Goal: Information Seeking & Learning: Learn about a topic

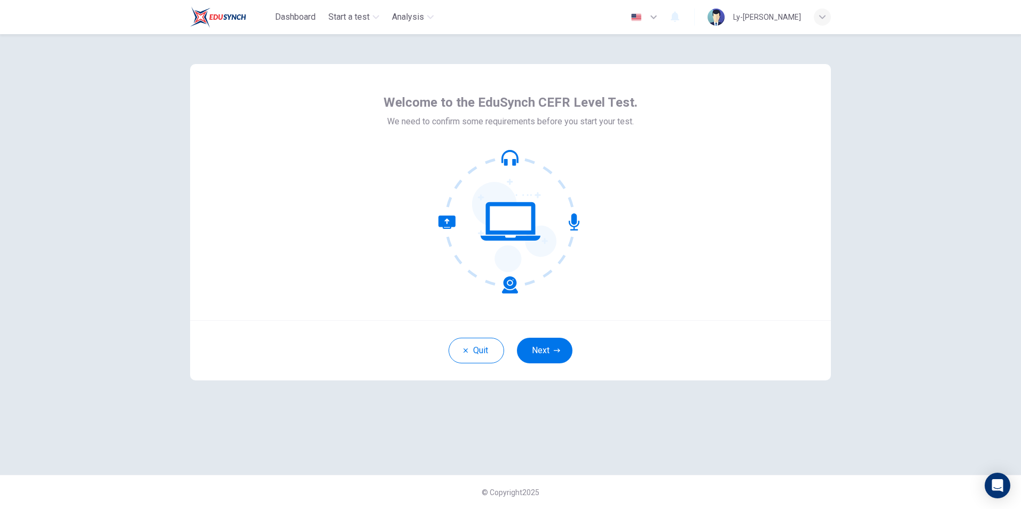
click at [556, 348] on icon "button" at bounding box center [557, 351] width 6 height 6
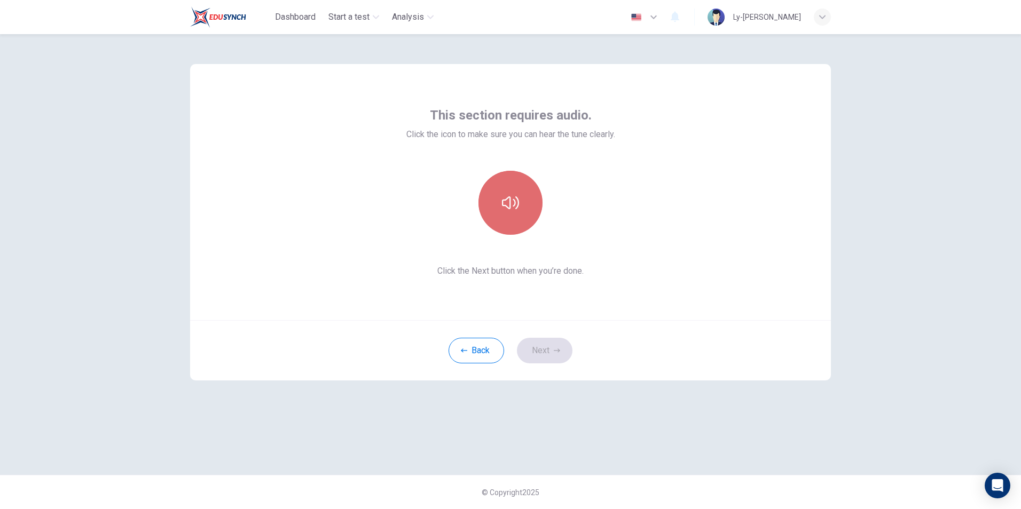
click at [510, 202] on icon "button" at bounding box center [510, 202] width 17 height 17
click at [547, 348] on button "Next" at bounding box center [545, 351] width 56 height 26
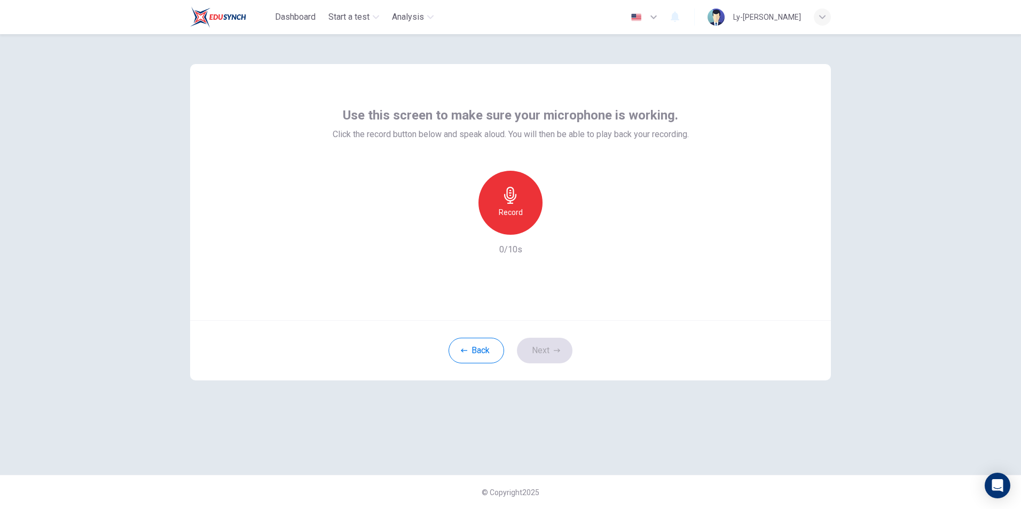
click at [520, 204] on div "Record" at bounding box center [510, 203] width 64 height 64
click at [506, 211] on h6 "Record" at bounding box center [511, 212] width 24 height 13
click at [549, 353] on button "Next" at bounding box center [545, 351] width 56 height 26
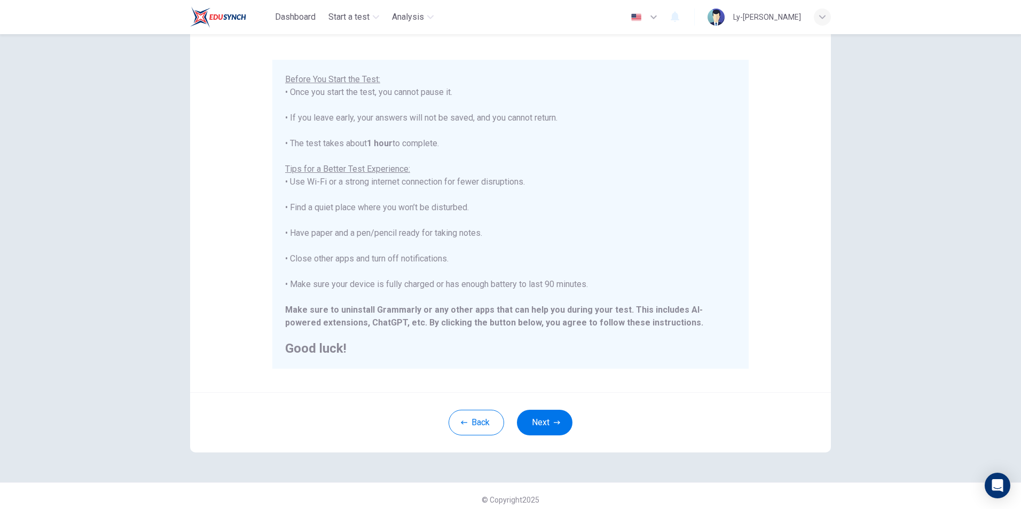
scroll to position [84, 0]
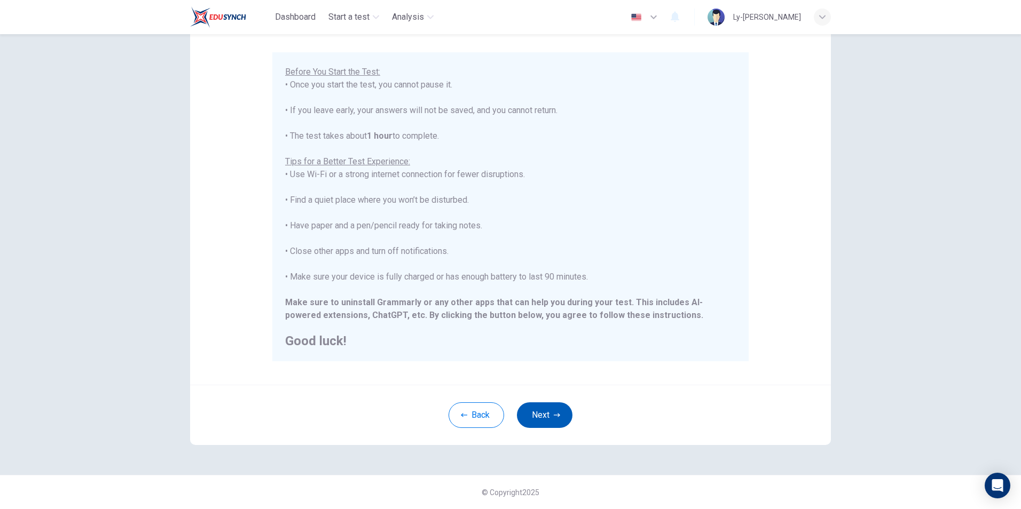
click at [536, 420] on button "Next" at bounding box center [545, 416] width 56 height 26
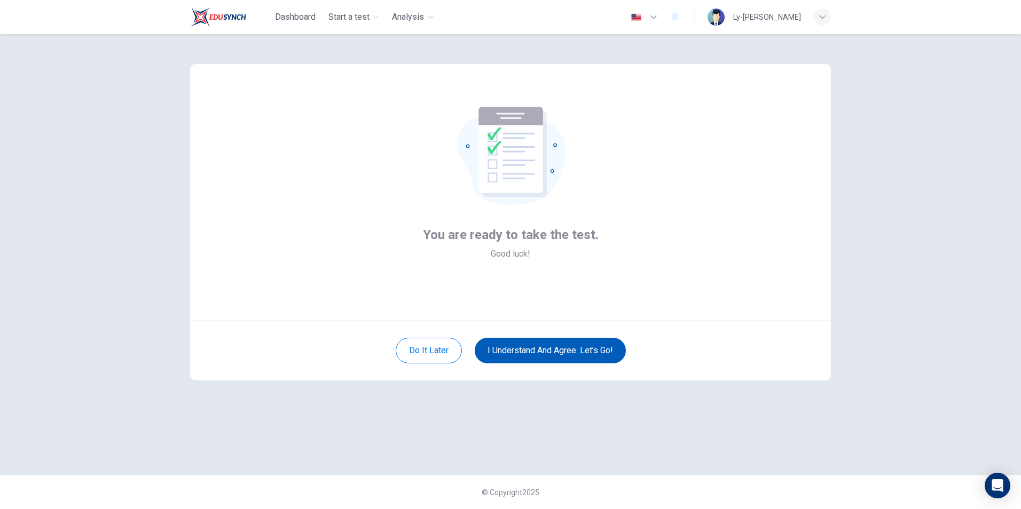
scroll to position [0, 0]
click at [537, 354] on button "I understand and agree. Let’s go!" at bounding box center [550, 351] width 151 height 26
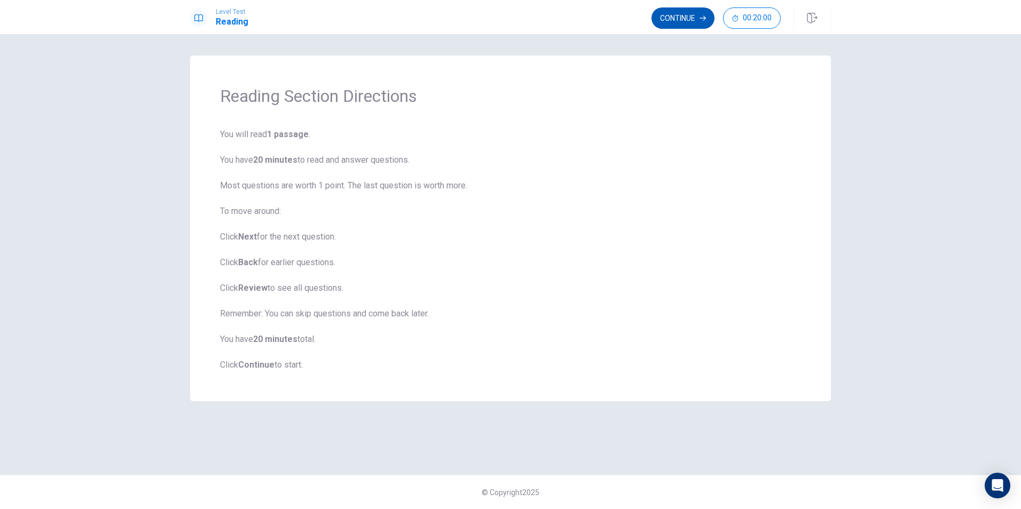
click at [679, 19] on button "Continue" at bounding box center [682, 17] width 63 height 21
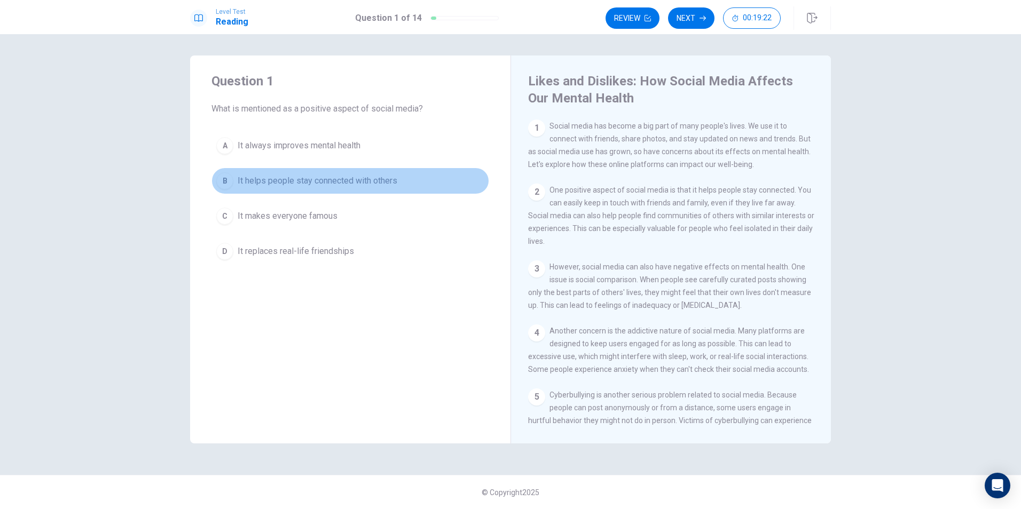
click at [329, 182] on span "It helps people stay connected with others" at bounding box center [318, 181] width 160 height 13
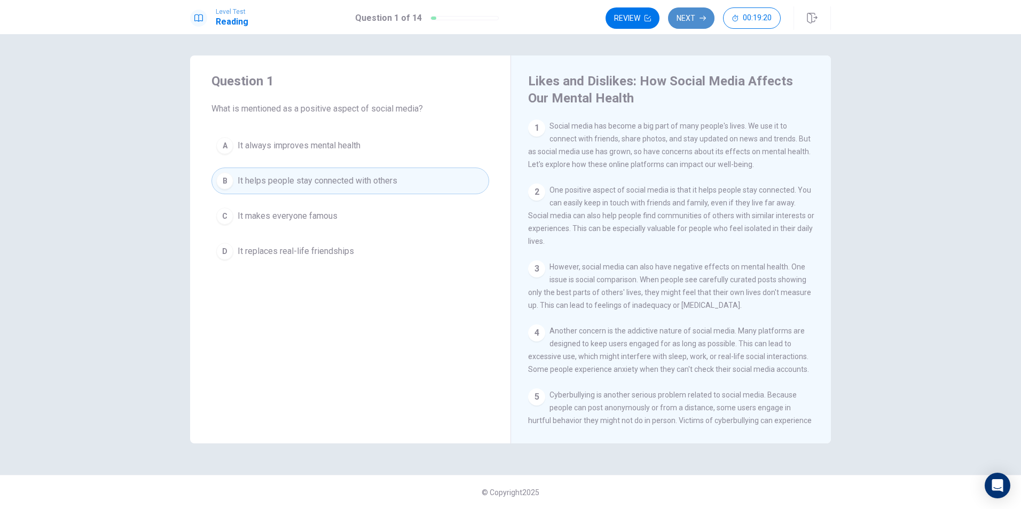
click at [695, 17] on button "Next" at bounding box center [691, 17] width 46 height 21
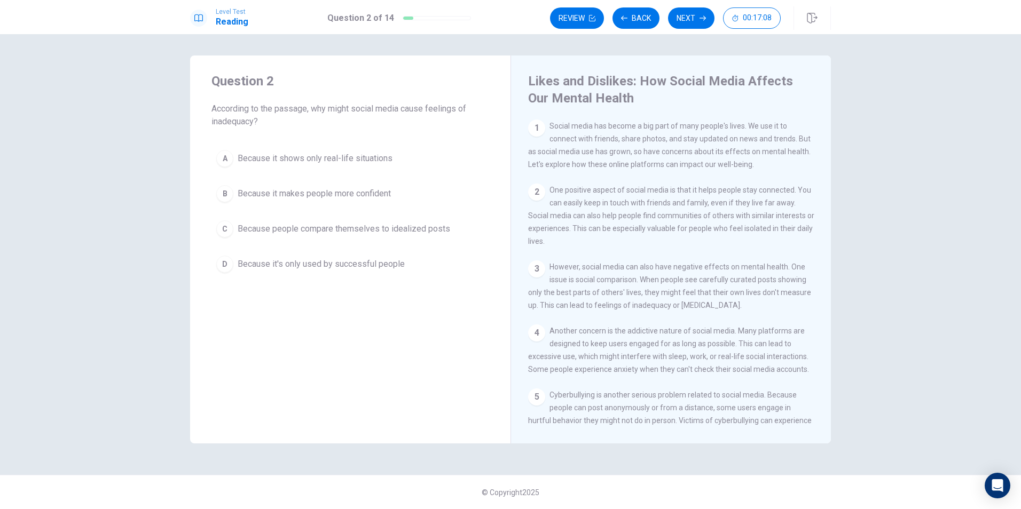
click at [268, 226] on span "Because people compare themselves to idealized posts" at bounding box center [344, 229] width 213 height 13
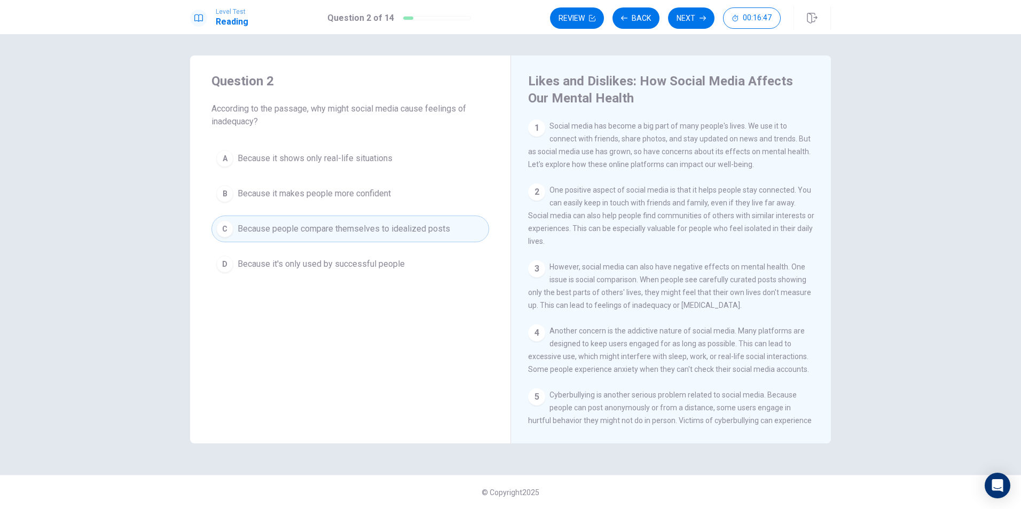
click at [683, 5] on div "Level Test Reading Question 2 of 14 Review Back Next 00:16:47" at bounding box center [510, 17] width 1021 height 34
click at [693, 22] on button "Next" at bounding box center [691, 17] width 46 height 21
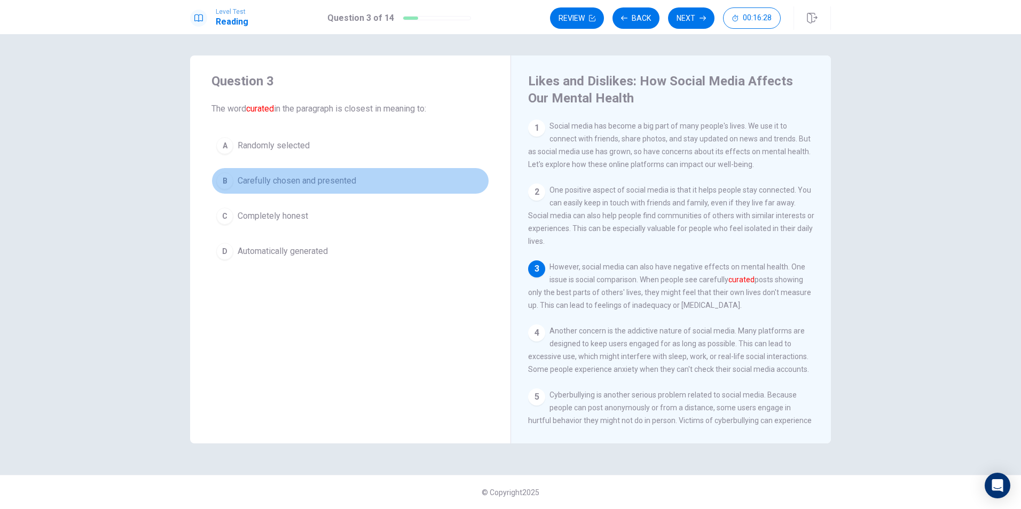
click at [333, 184] on span "Carefully chosen and presented" at bounding box center [297, 181] width 119 height 13
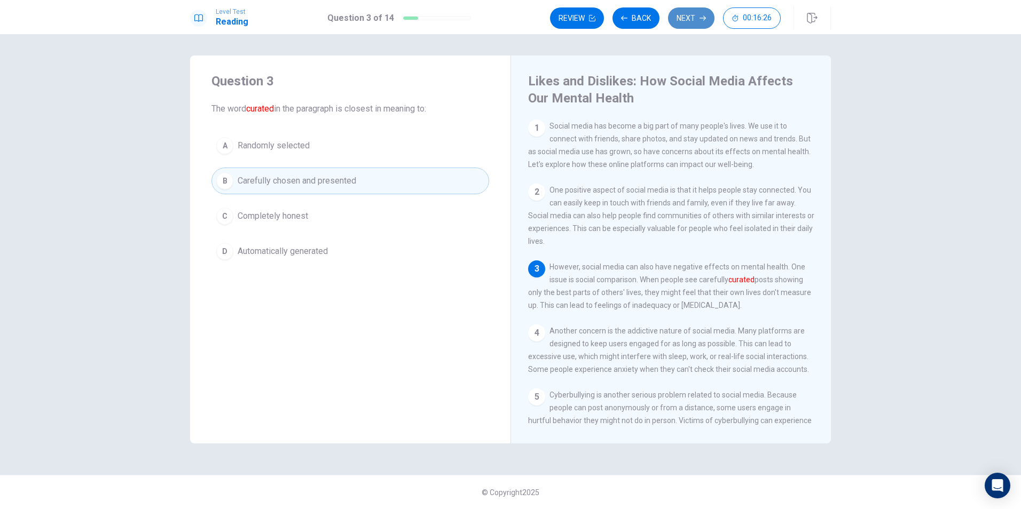
click at [696, 22] on button "Next" at bounding box center [691, 17] width 46 height 21
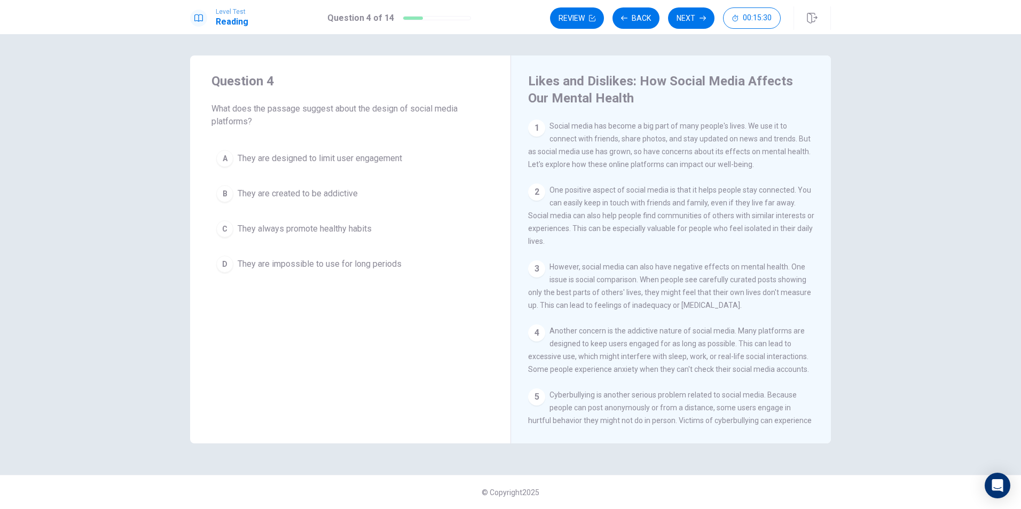
click at [328, 195] on span "They are created to be addictive" at bounding box center [298, 193] width 120 height 13
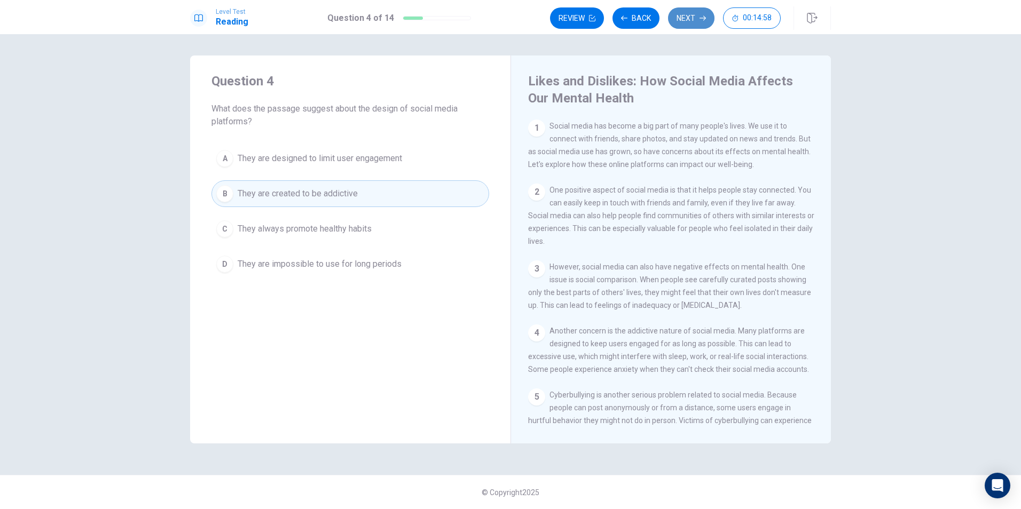
click at [674, 15] on button "Next" at bounding box center [691, 17] width 46 height 21
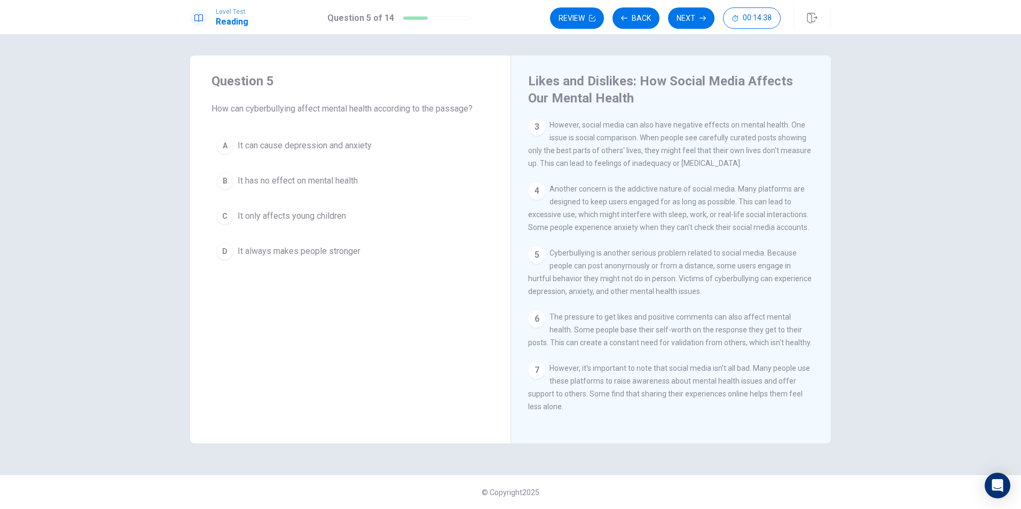
scroll to position [195, 0]
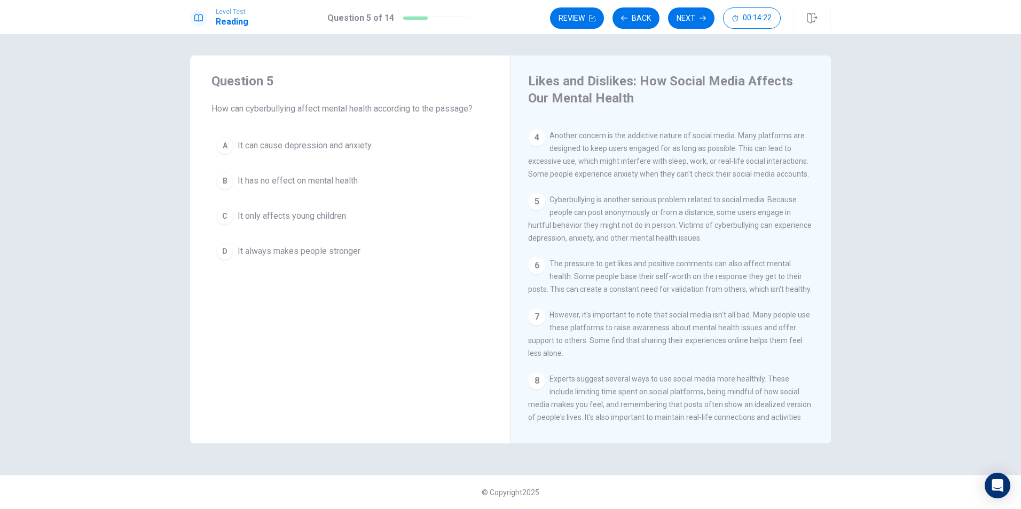
click at [295, 150] on span "It can cause depression and anxiety" at bounding box center [305, 145] width 134 height 13
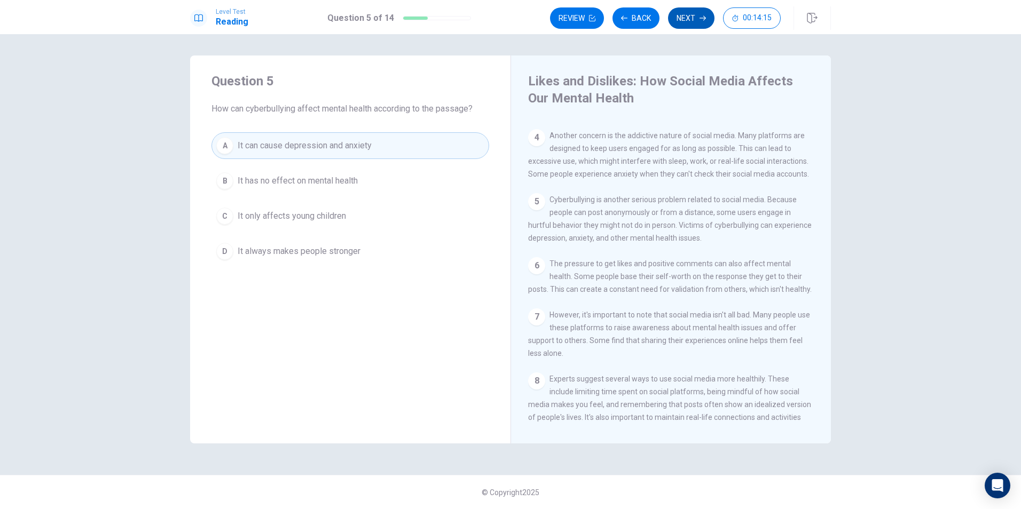
click at [683, 18] on button "Next" at bounding box center [691, 17] width 46 height 21
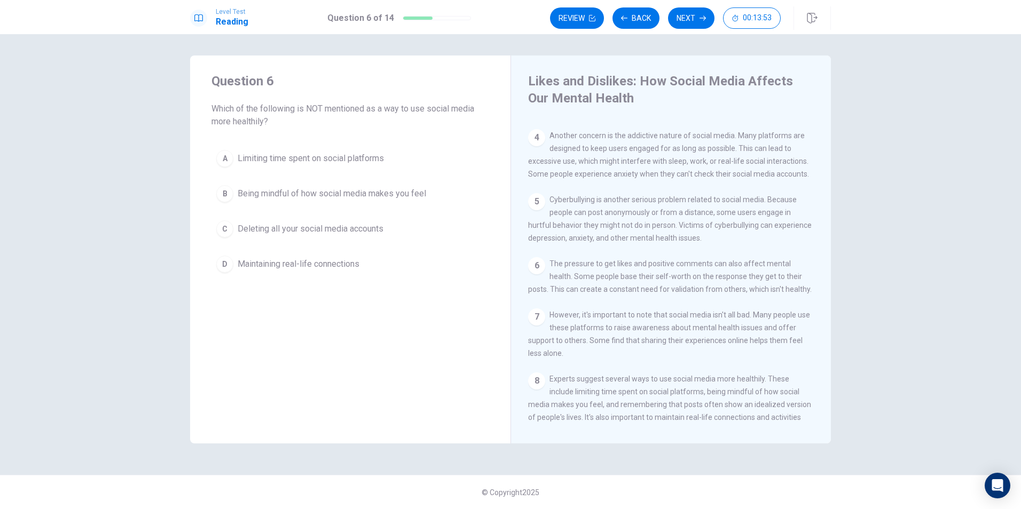
click at [325, 222] on button "C Deleting all your social media accounts" at bounding box center [350, 229] width 278 height 27
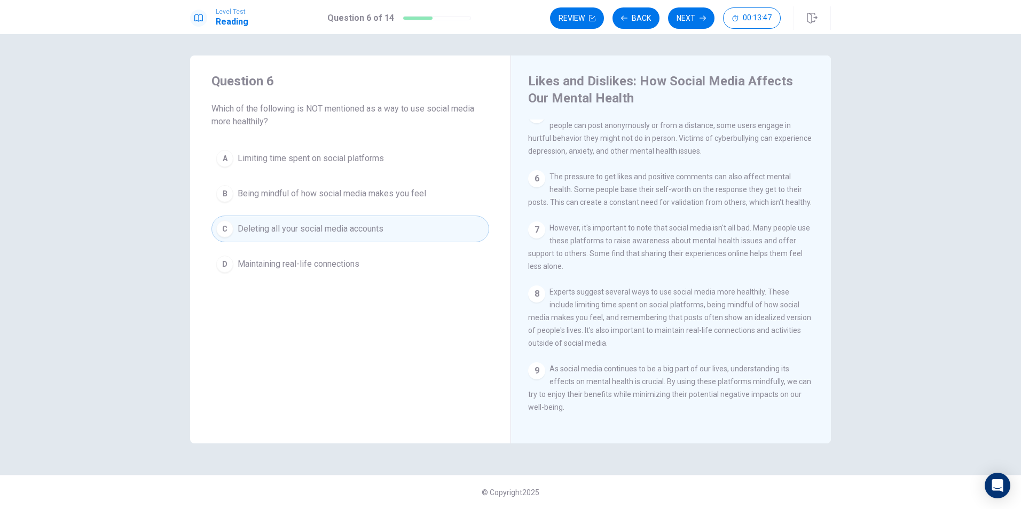
scroll to position [302, 0]
click at [697, 11] on button "Next" at bounding box center [691, 17] width 46 height 21
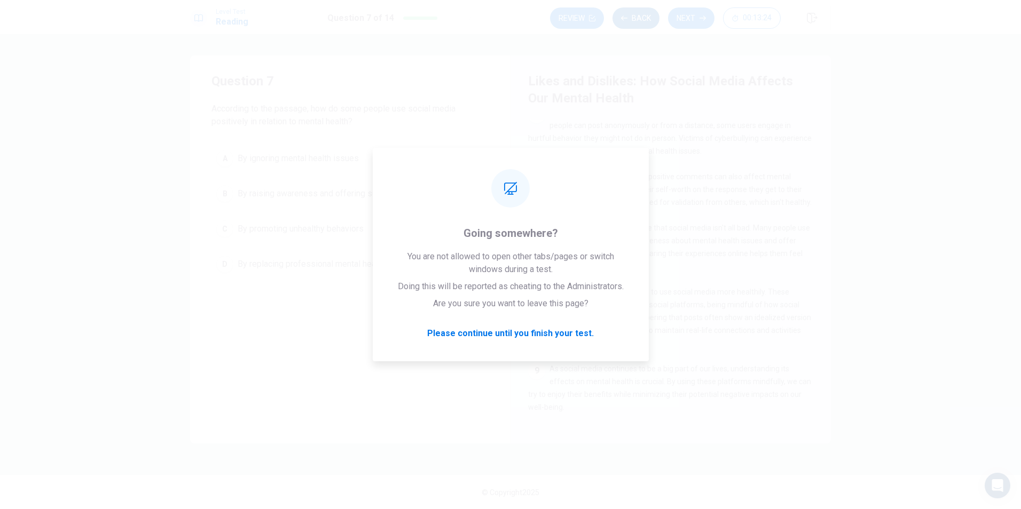
click at [641, 15] on button "Back" at bounding box center [635, 17] width 47 height 21
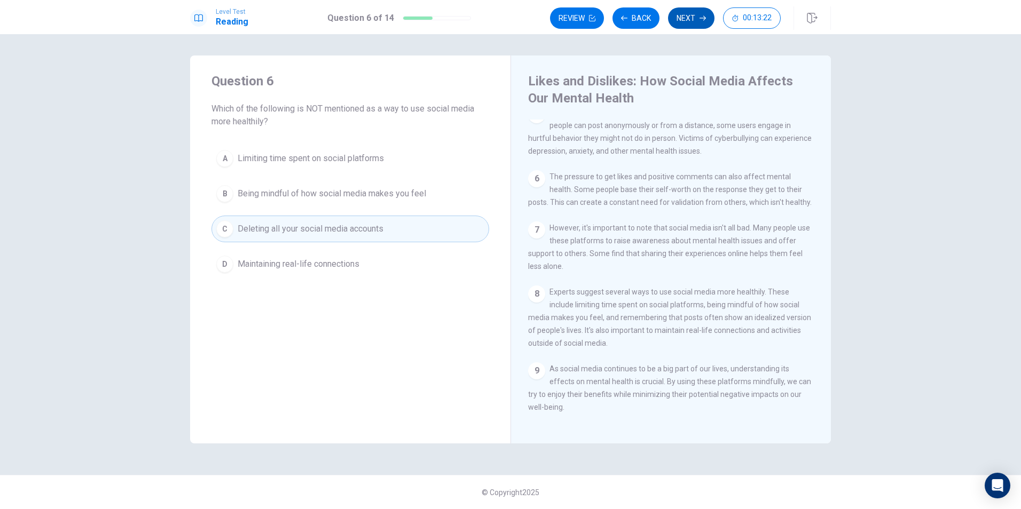
click at [679, 19] on button "Next" at bounding box center [691, 17] width 46 height 21
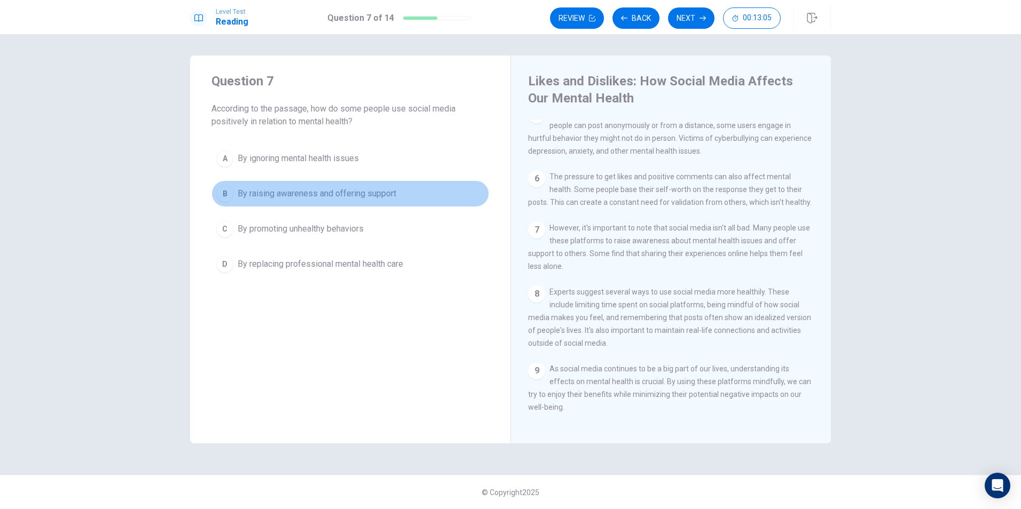
click at [357, 196] on span "By raising awareness and offering support" at bounding box center [317, 193] width 159 height 13
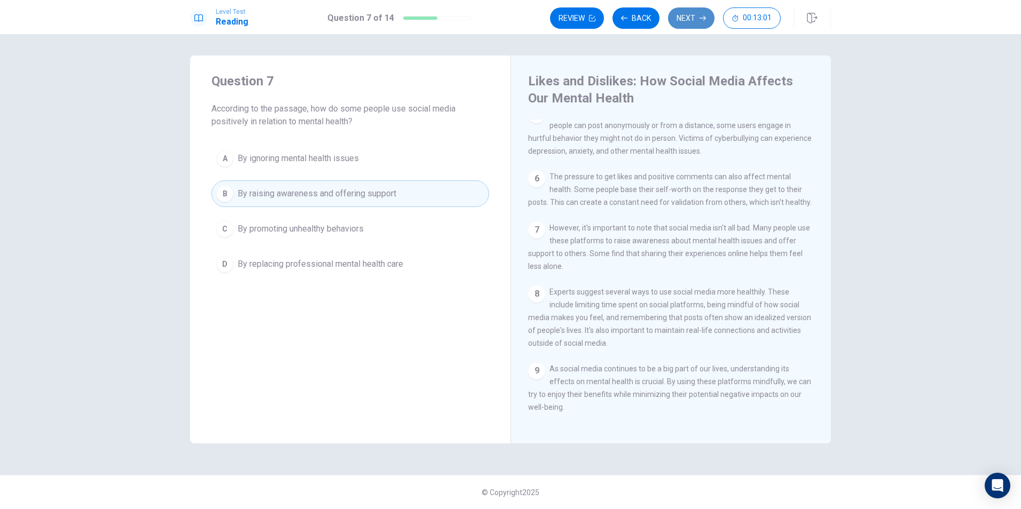
click at [701, 13] on button "Next" at bounding box center [691, 17] width 46 height 21
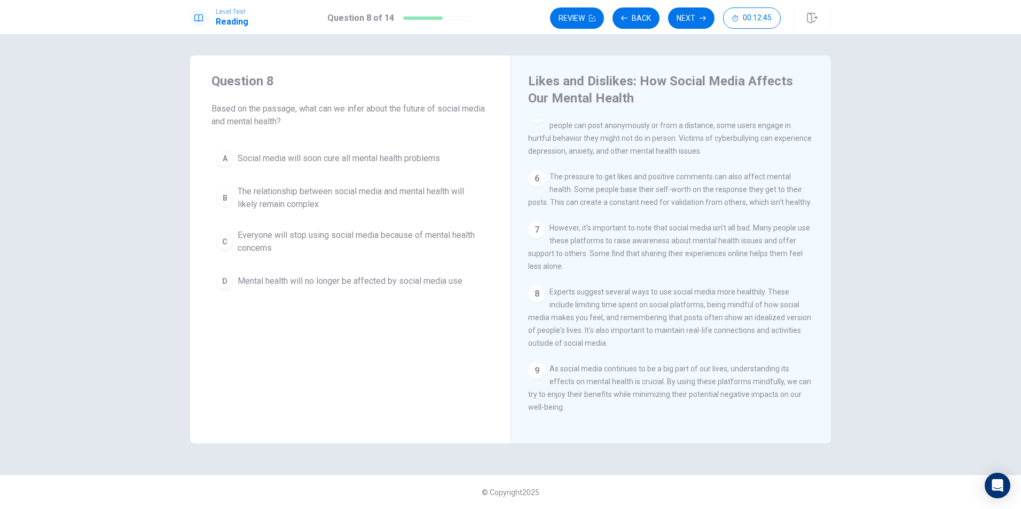
click at [297, 191] on span "The relationship between social media and mental health will likely remain comp…" at bounding box center [361, 198] width 247 height 26
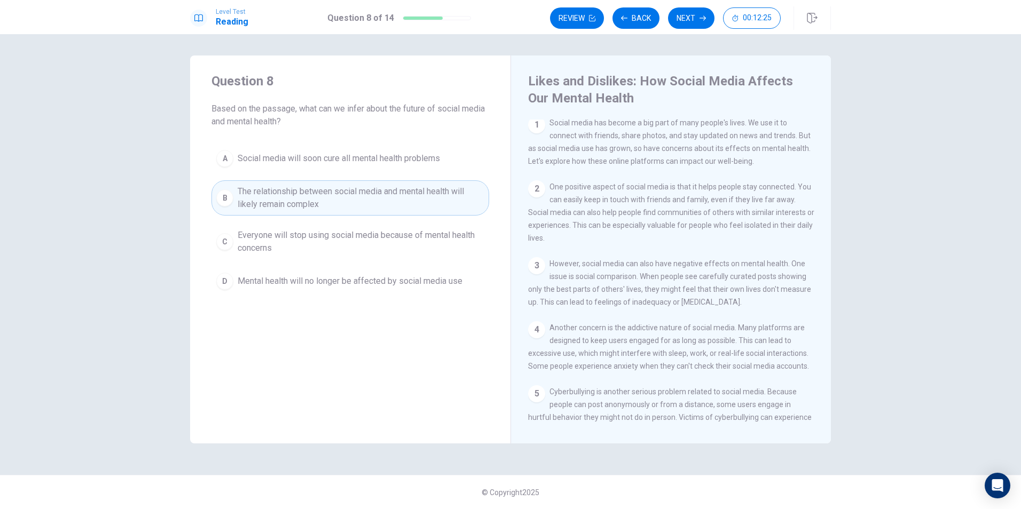
scroll to position [0, 0]
click at [688, 11] on button "Next" at bounding box center [691, 17] width 46 height 21
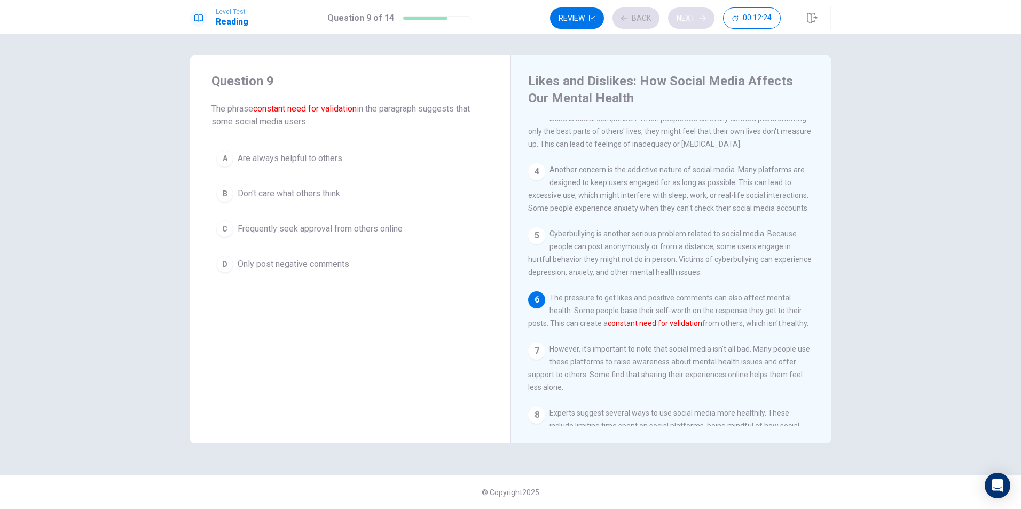
scroll to position [184, 0]
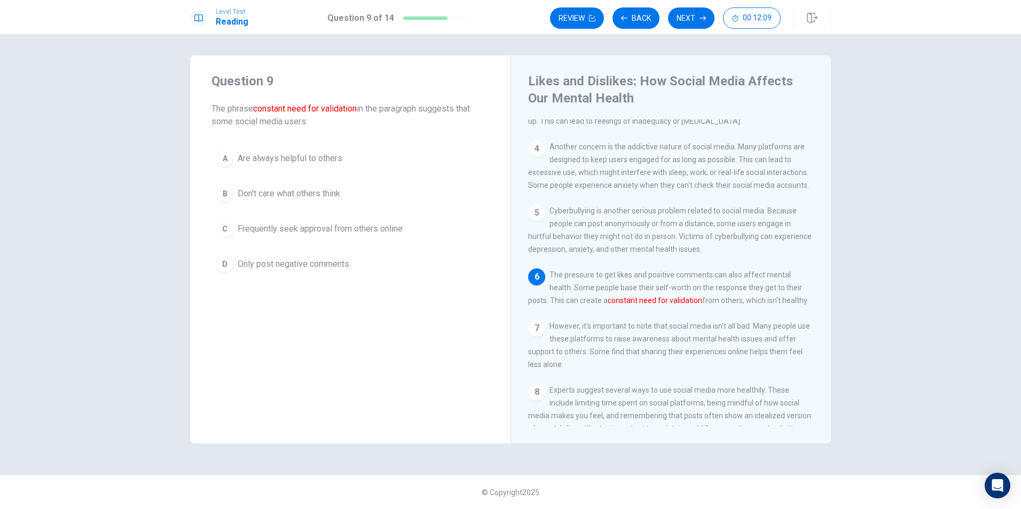
click at [288, 230] on span "Frequently seek approval from others online" at bounding box center [320, 229] width 165 height 13
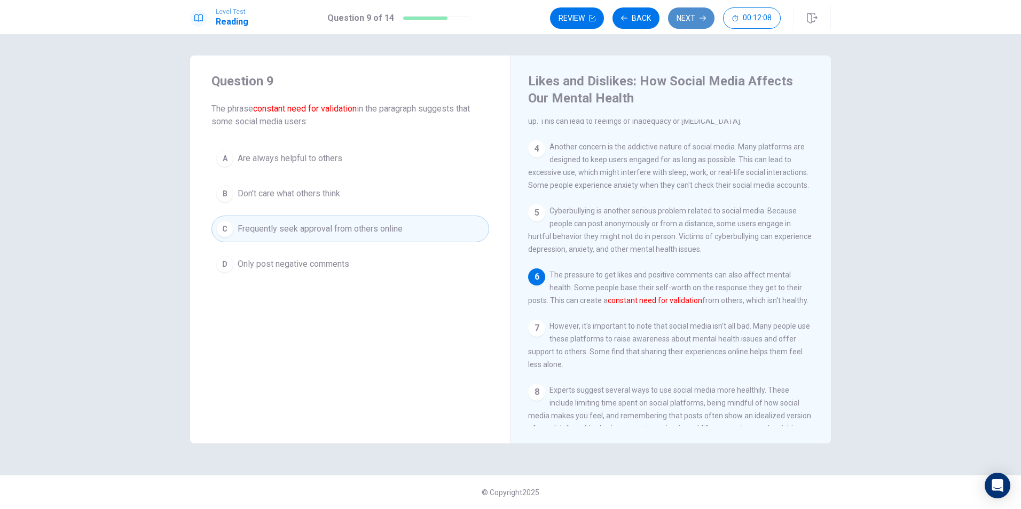
click at [695, 27] on button "Next" at bounding box center [691, 17] width 46 height 21
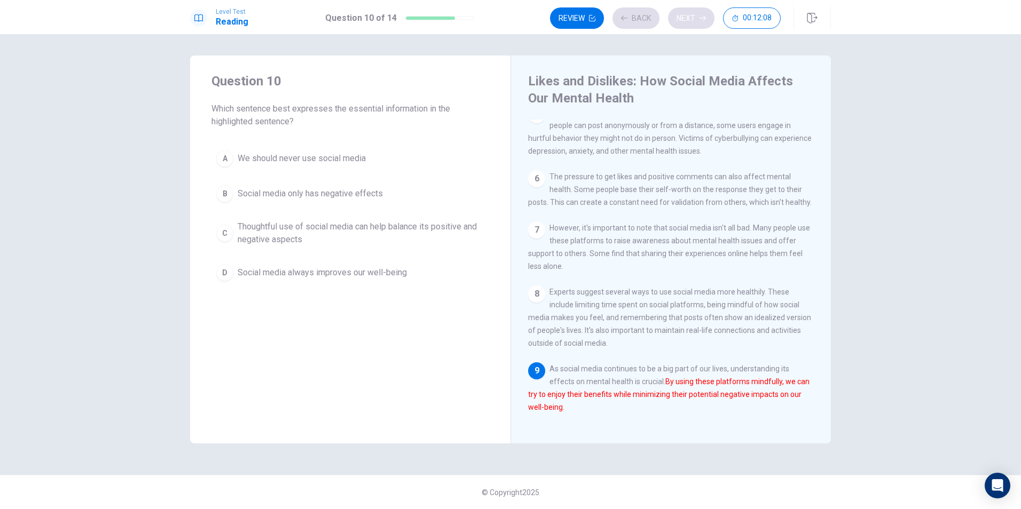
scroll to position [302, 0]
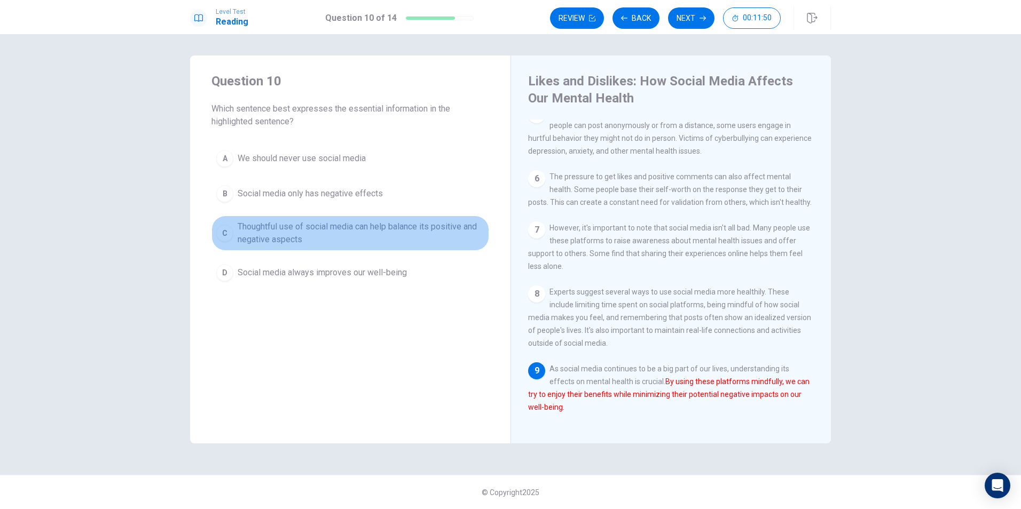
click at [296, 233] on span "Thoughtful use of social media can help balance its positive and negative aspec…" at bounding box center [361, 234] width 247 height 26
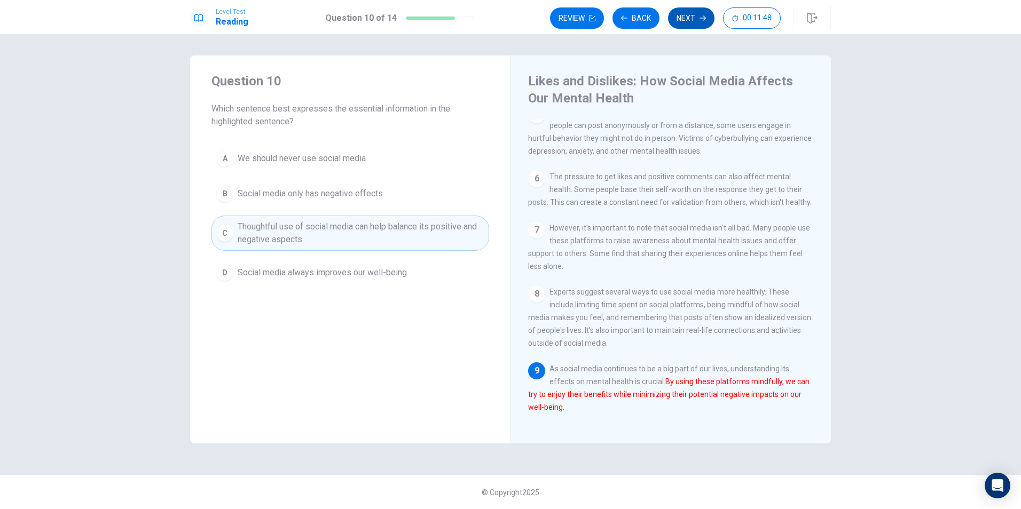
click at [683, 11] on button "Next" at bounding box center [691, 17] width 46 height 21
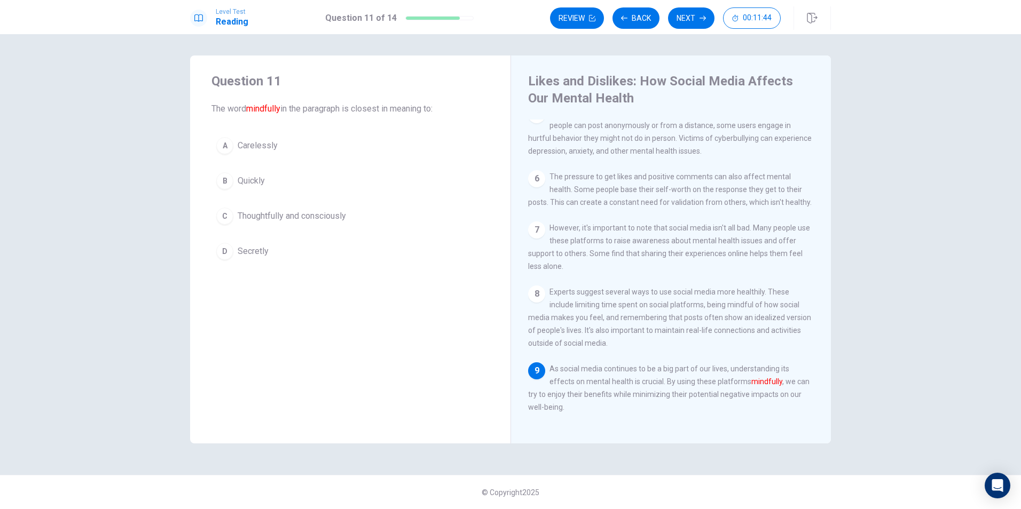
click at [298, 214] on span "Thoughtfully and consciously" at bounding box center [292, 216] width 108 height 13
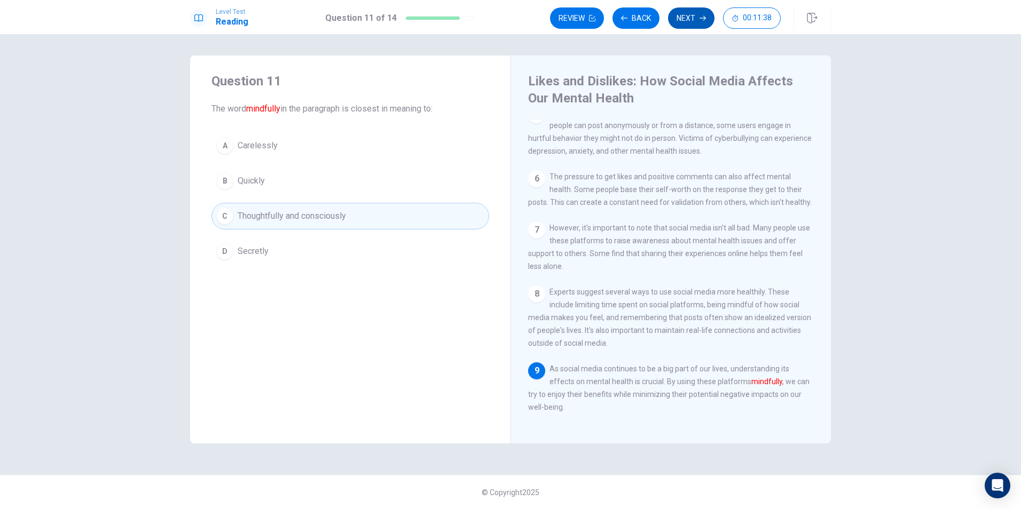
click at [685, 18] on button "Next" at bounding box center [691, 17] width 46 height 21
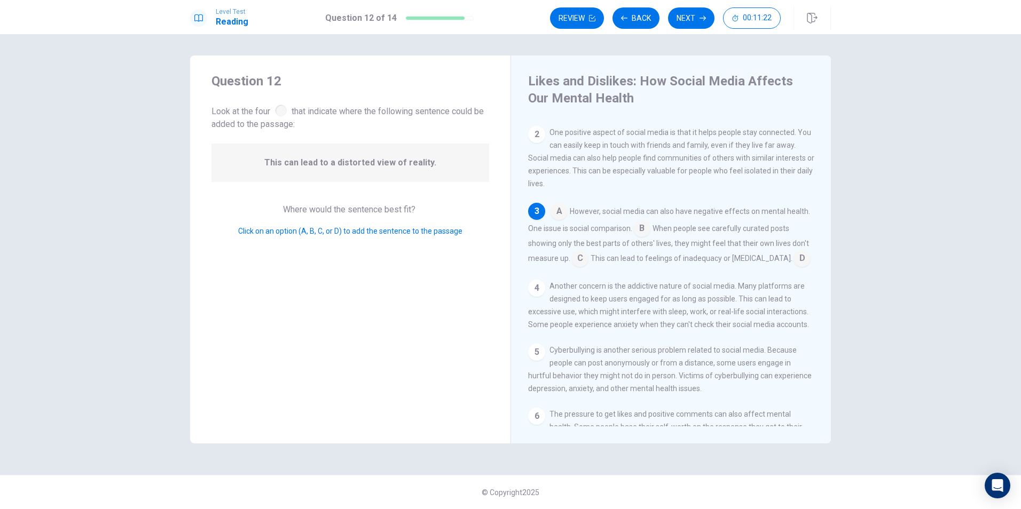
scroll to position [76, 0]
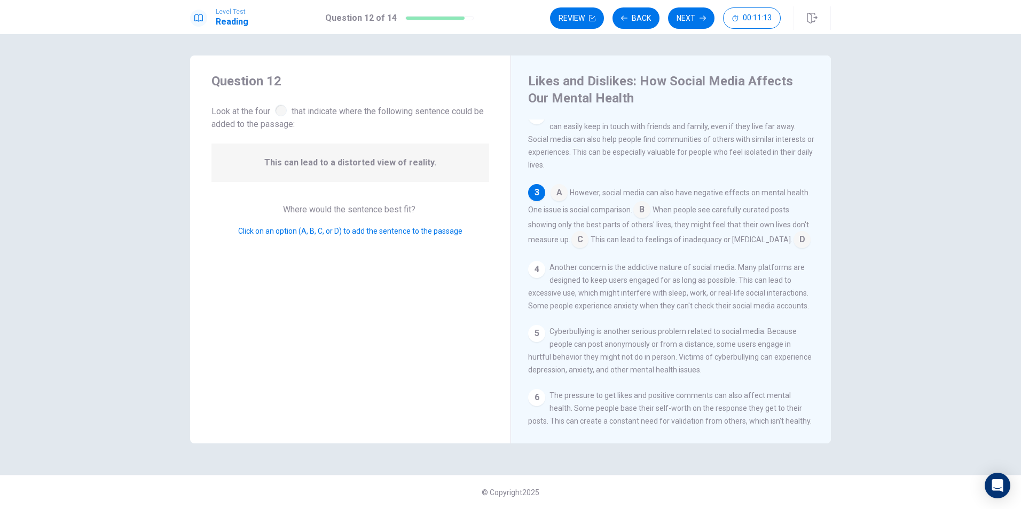
click at [385, 202] on div "Question 12 Look at the four that indicate where the following sentence could b…" at bounding box center [350, 250] width 320 height 388
click at [337, 234] on span "Click on an option (A, B, C, or D) to add the sentence to the passage" at bounding box center [350, 231] width 224 height 9
click at [583, 241] on input at bounding box center [579, 240] width 17 height 17
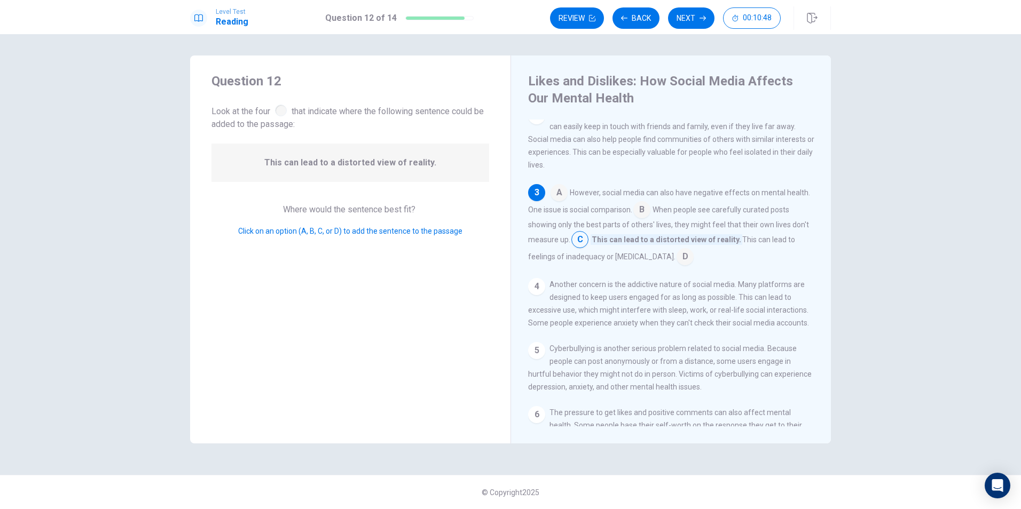
click at [648, 209] on input at bounding box center [641, 210] width 17 height 17
click at [687, 23] on button "Next" at bounding box center [691, 17] width 46 height 21
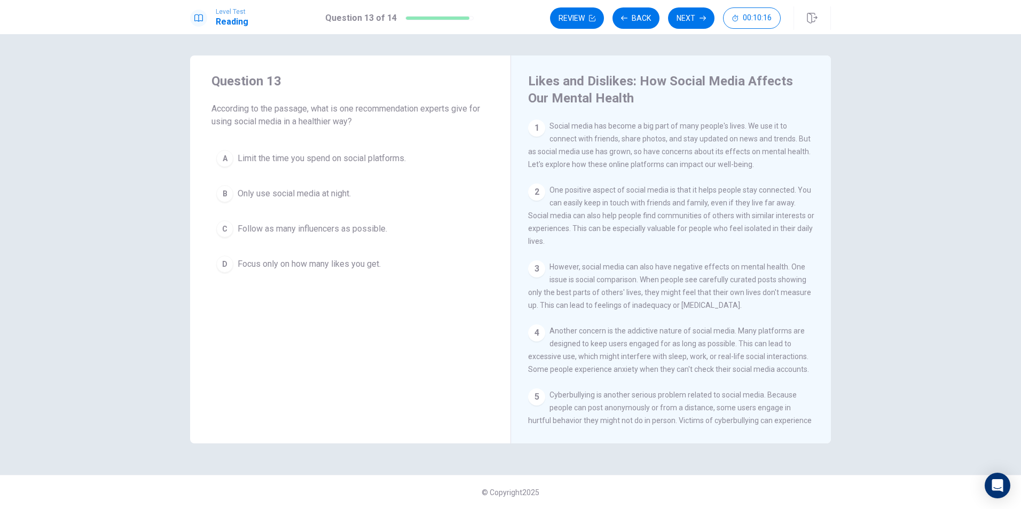
click at [310, 160] on span "Limit the time you spend on social platforms." at bounding box center [322, 158] width 168 height 13
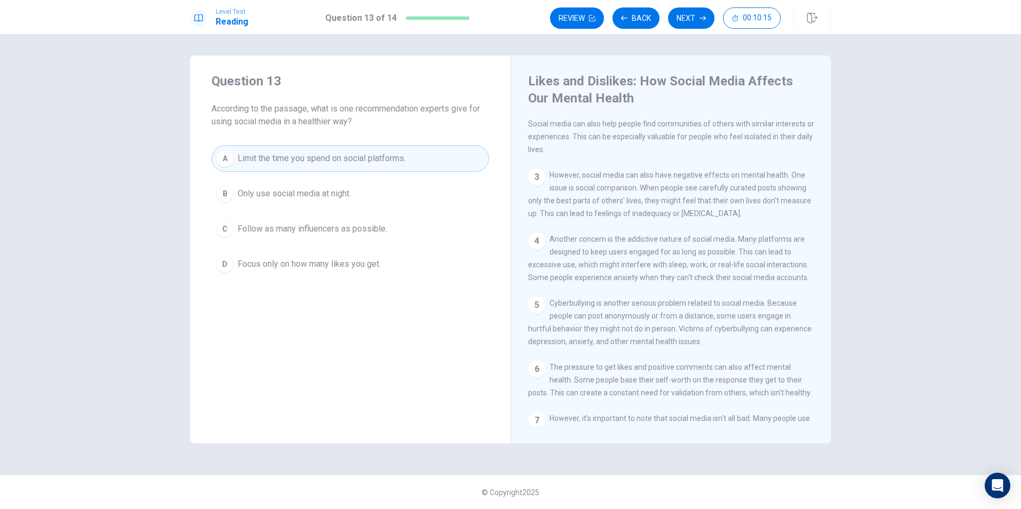
scroll to position [107, 0]
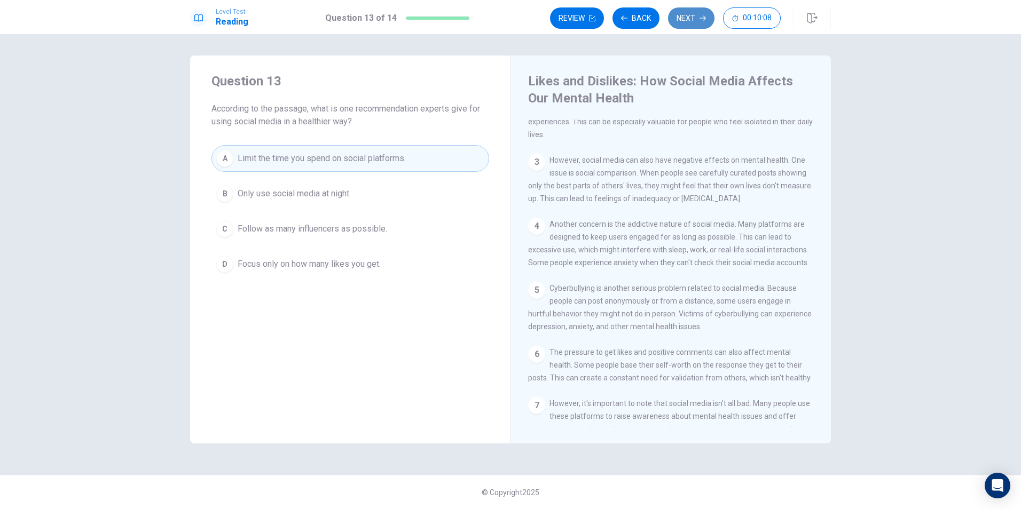
click at [681, 19] on button "Next" at bounding box center [691, 17] width 46 height 21
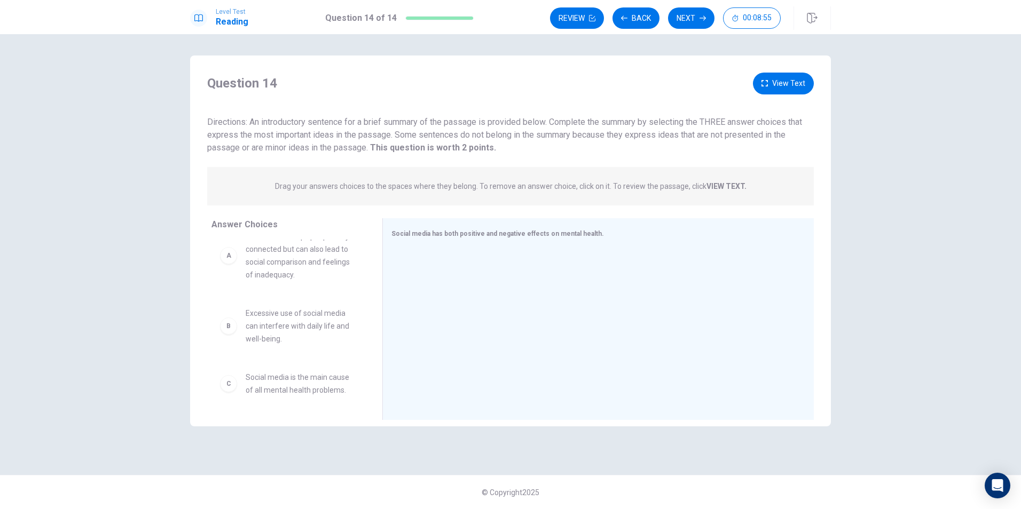
scroll to position [0, 0]
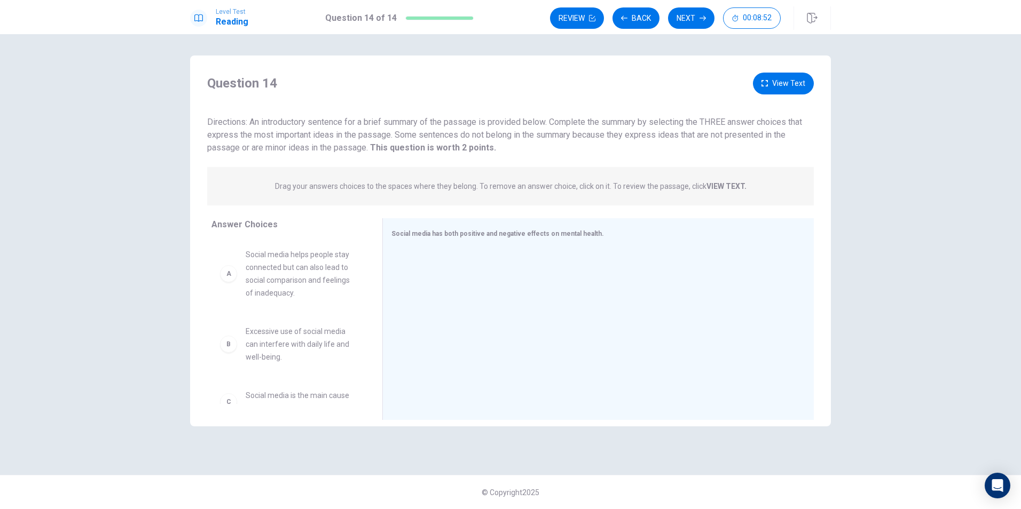
click at [303, 289] on span "Social media helps people stay connected but can also lead to social comparison…" at bounding box center [301, 273] width 111 height 51
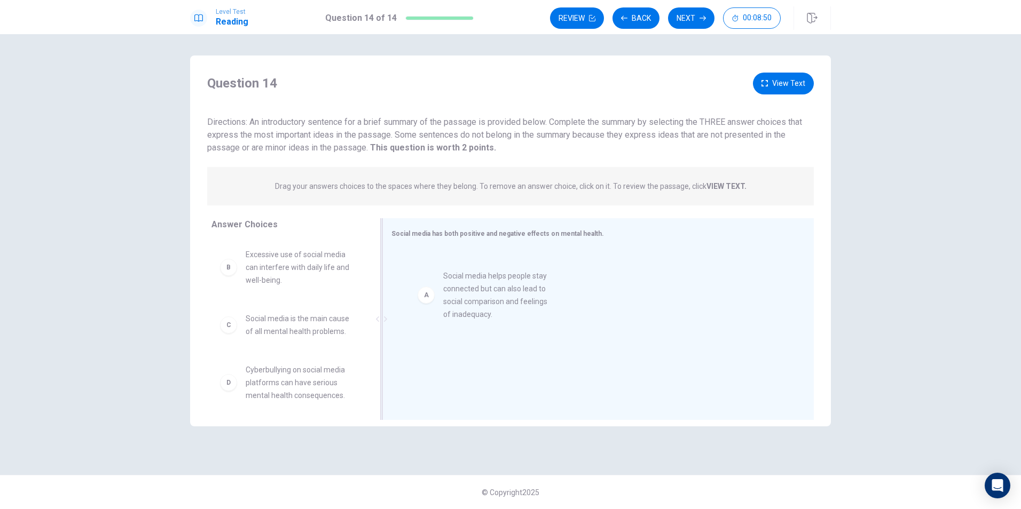
drag, startPoint x: 285, startPoint y: 279, endPoint x: 485, endPoint y: 301, distance: 201.4
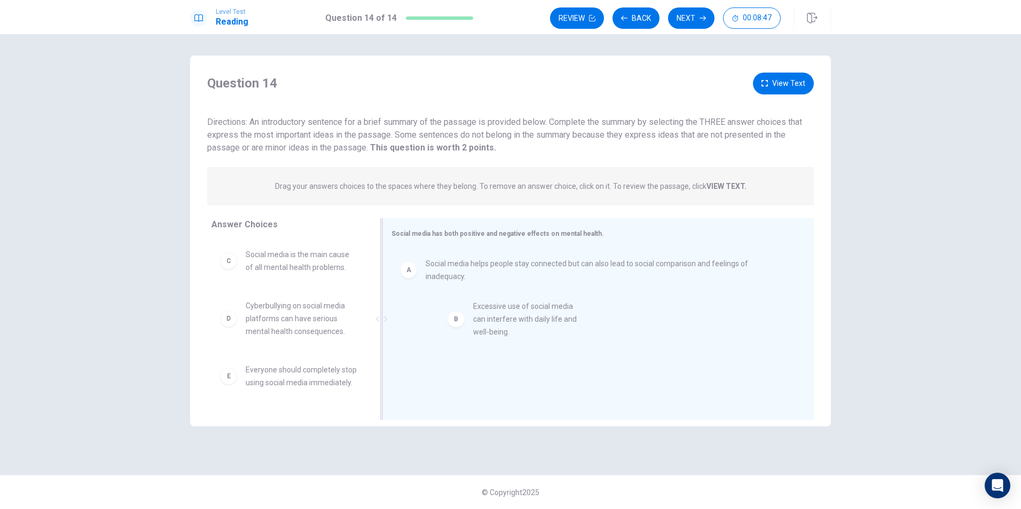
drag, startPoint x: 290, startPoint y: 278, endPoint x: 514, endPoint y: 328, distance: 229.3
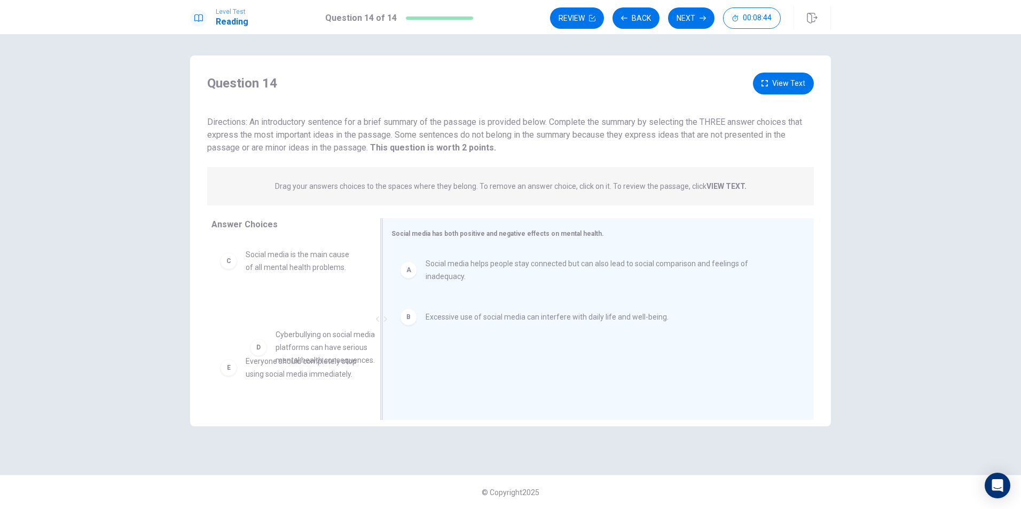
scroll to position [6, 0]
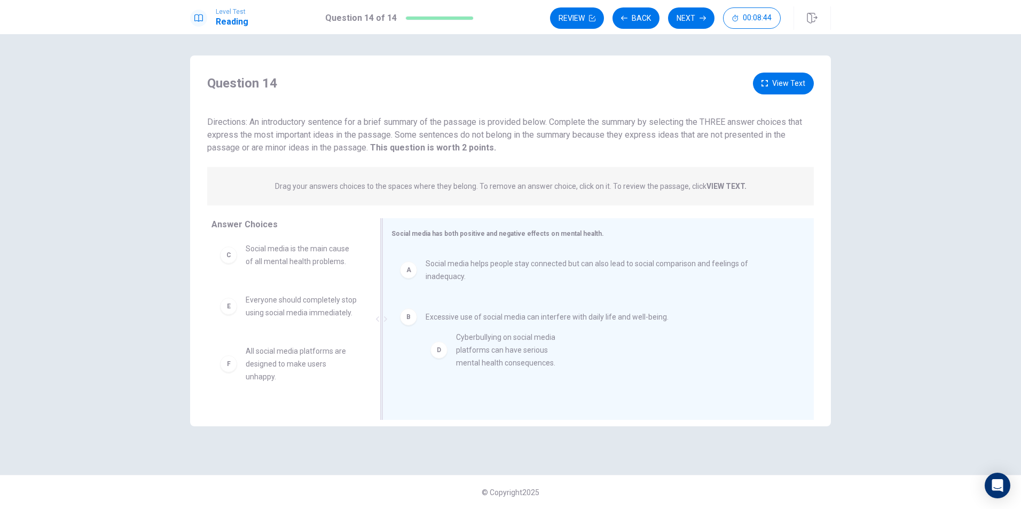
drag, startPoint x: 293, startPoint y: 325, endPoint x: 508, endPoint y: 358, distance: 218.2
click at [626, 24] on button "Back" at bounding box center [635, 17] width 47 height 21
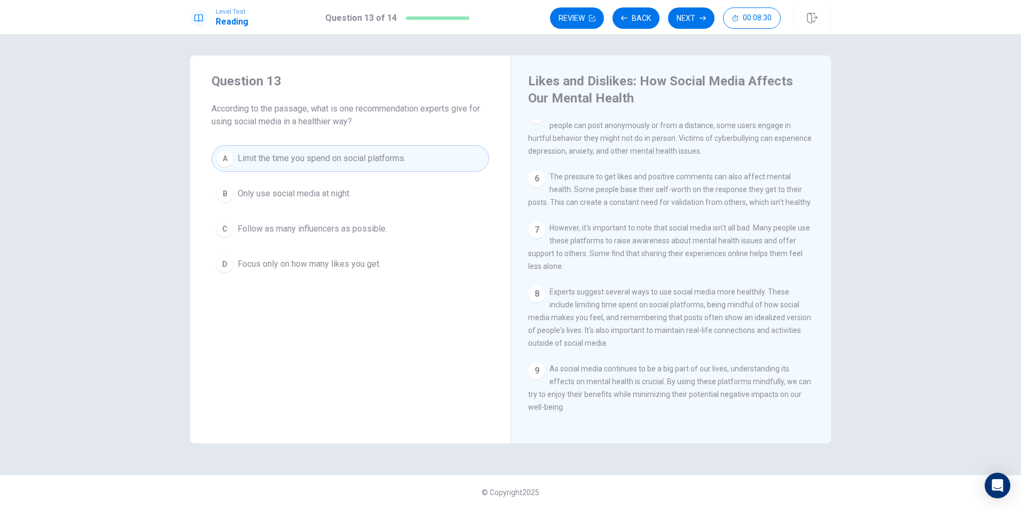
scroll to position [302, 0]
click at [643, 28] on button "Back" at bounding box center [635, 17] width 47 height 21
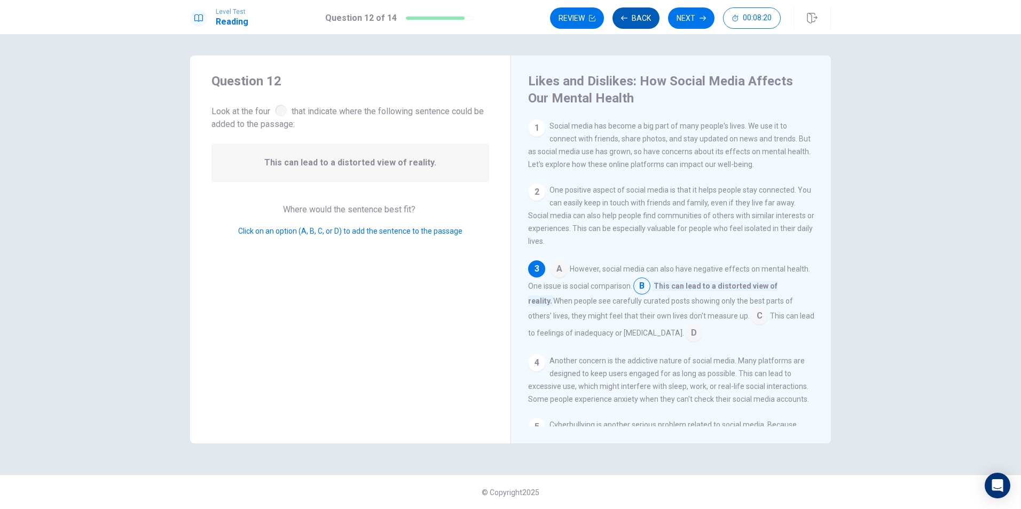
scroll to position [27, 0]
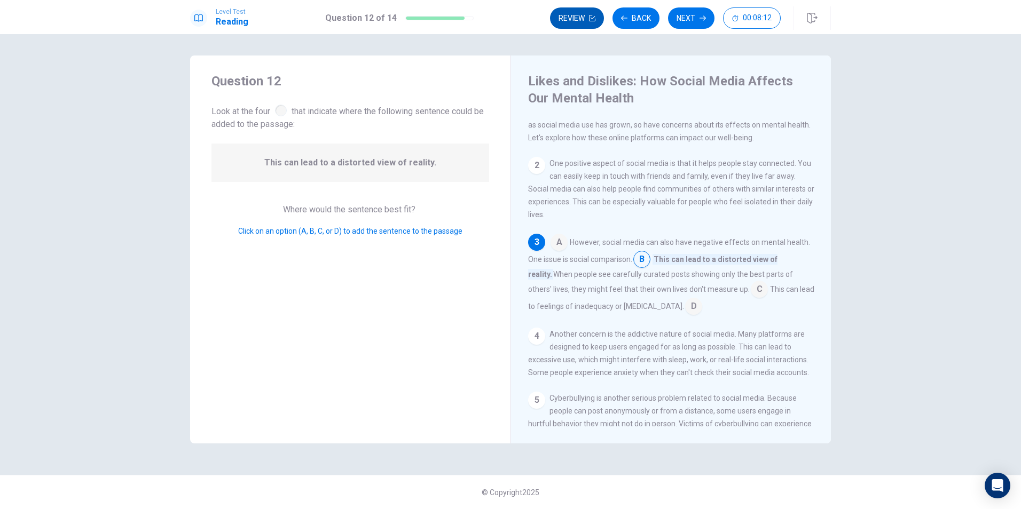
click at [571, 13] on button "Review" at bounding box center [577, 17] width 54 height 21
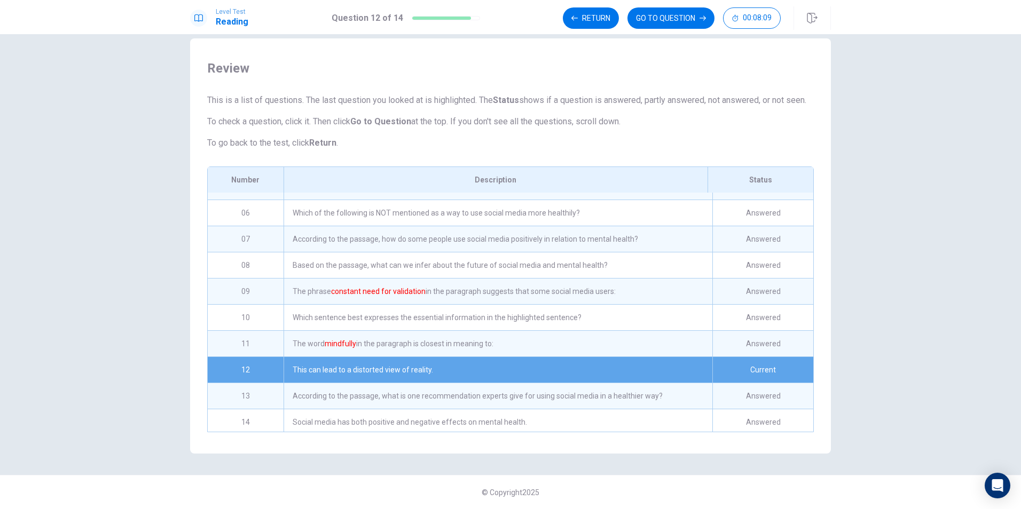
scroll to position [132, 0]
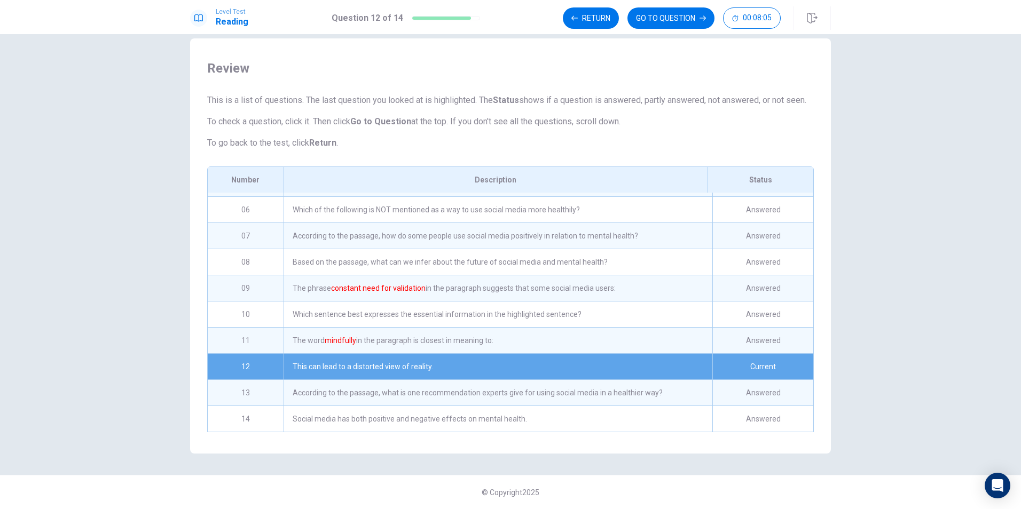
click at [756, 354] on div "Current" at bounding box center [762, 367] width 101 height 26
click at [592, 22] on button "Return" at bounding box center [591, 17] width 56 height 21
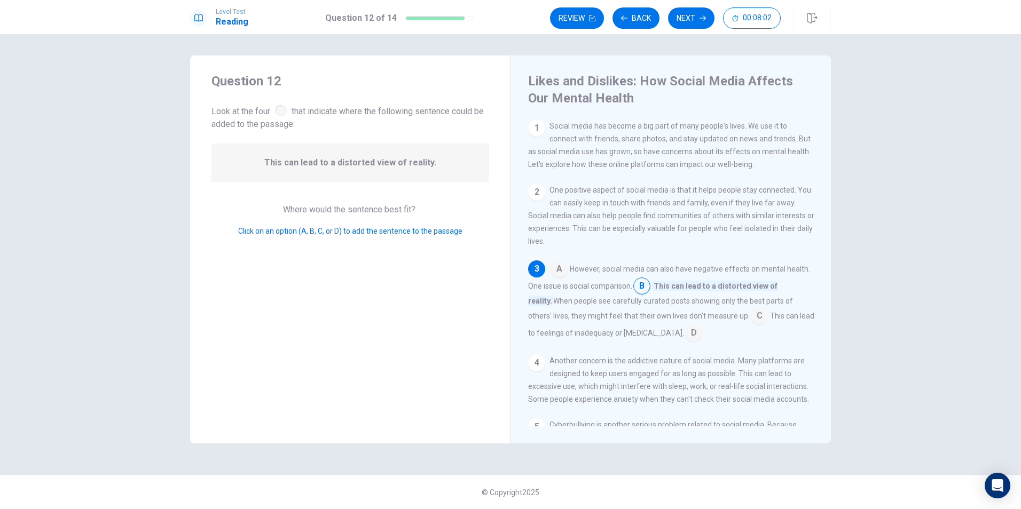
scroll to position [27, 0]
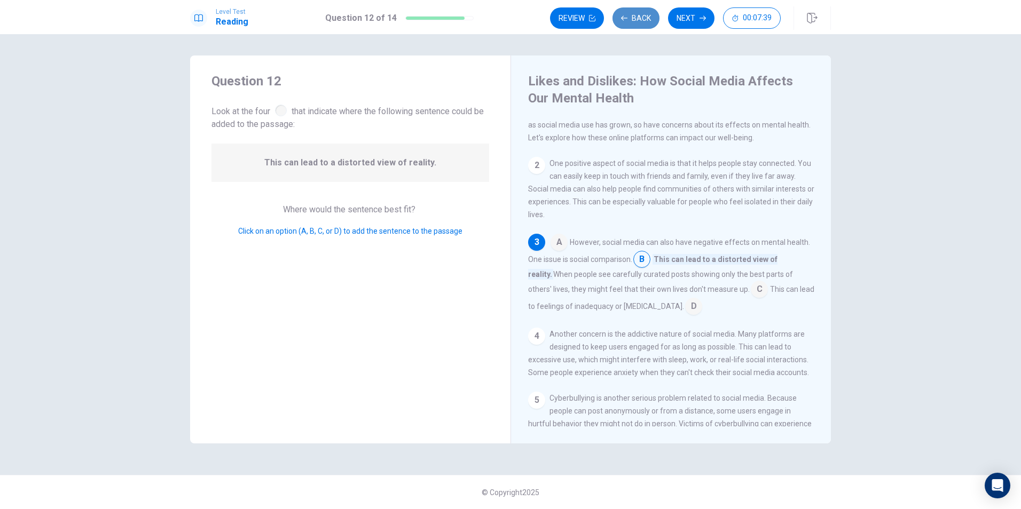
click at [635, 14] on button "Back" at bounding box center [635, 17] width 47 height 21
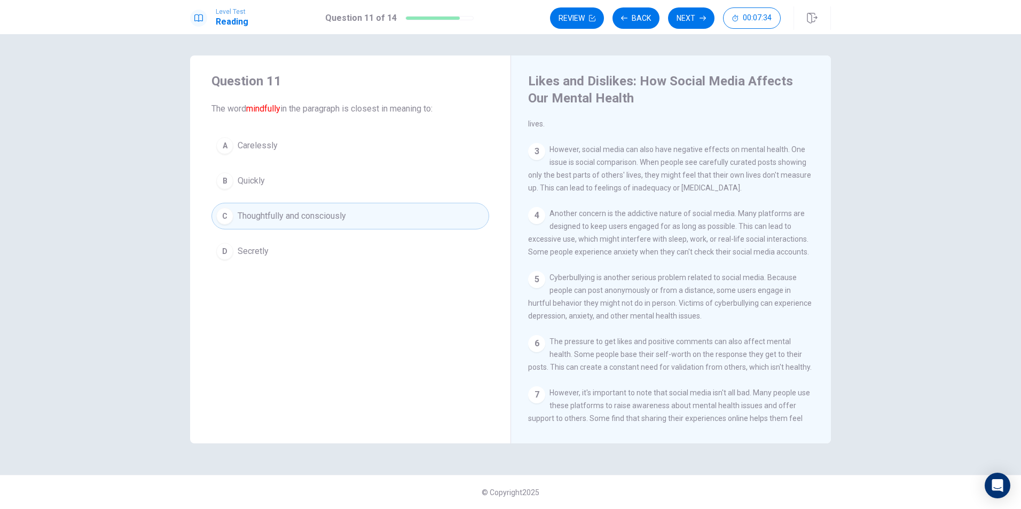
scroll to position [302, 0]
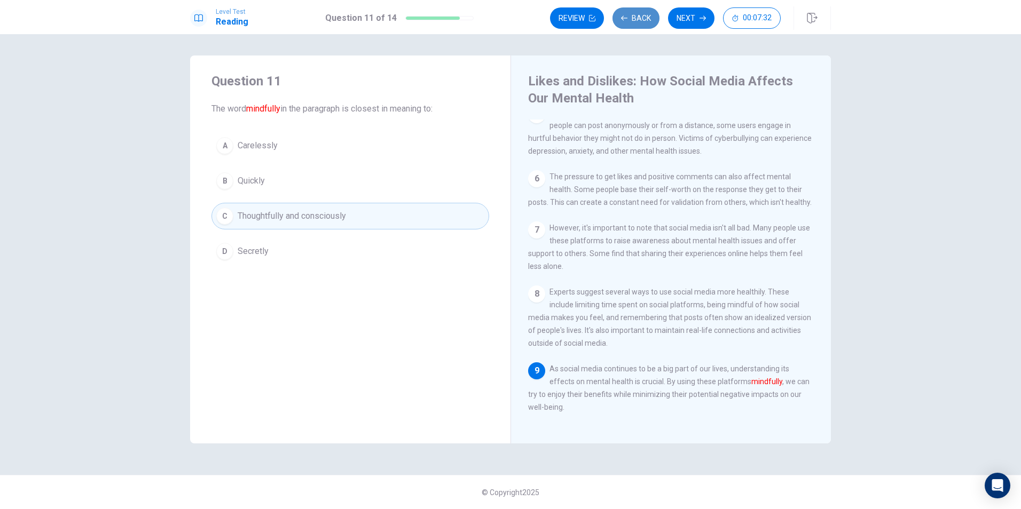
click at [640, 20] on button "Back" at bounding box center [635, 17] width 47 height 21
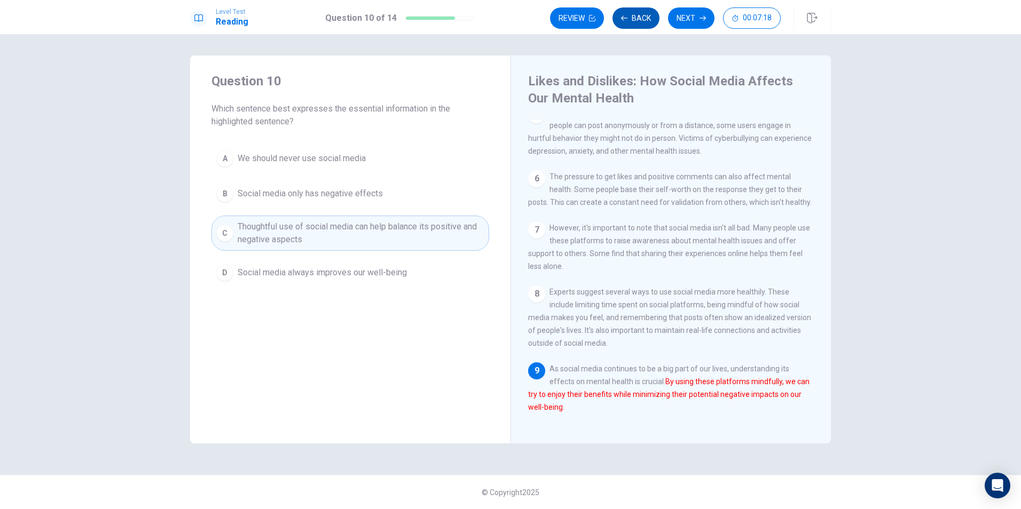
click at [643, 22] on button "Back" at bounding box center [635, 17] width 47 height 21
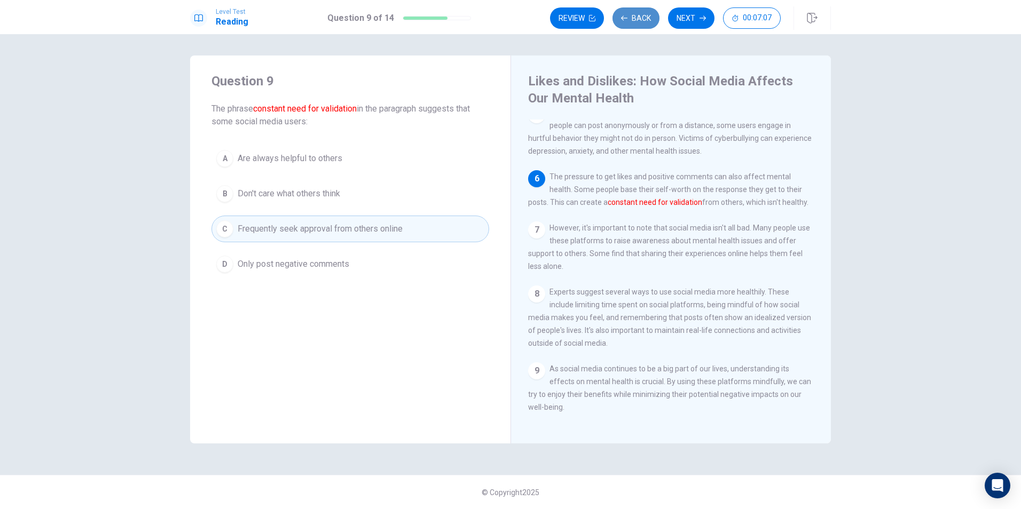
click at [644, 19] on button "Back" at bounding box center [635, 17] width 47 height 21
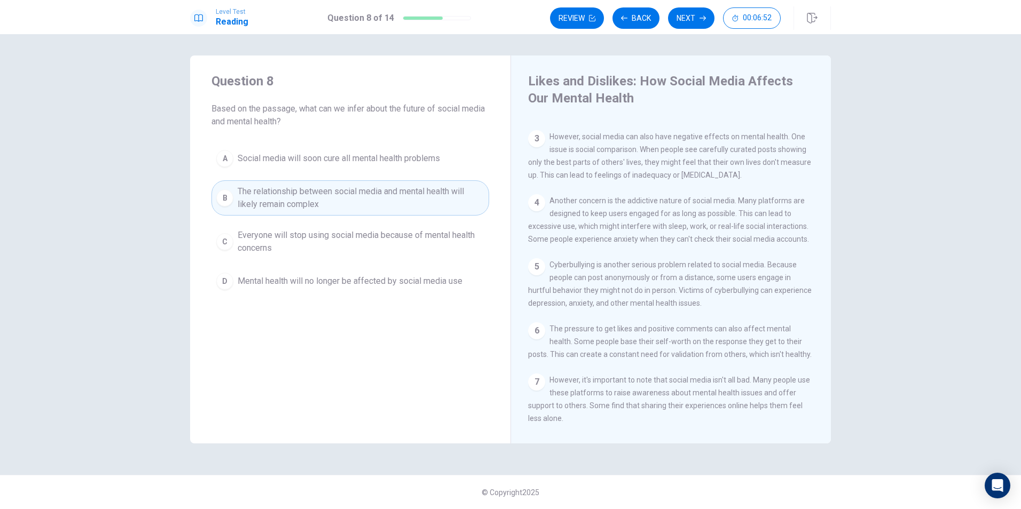
scroll to position [142, 0]
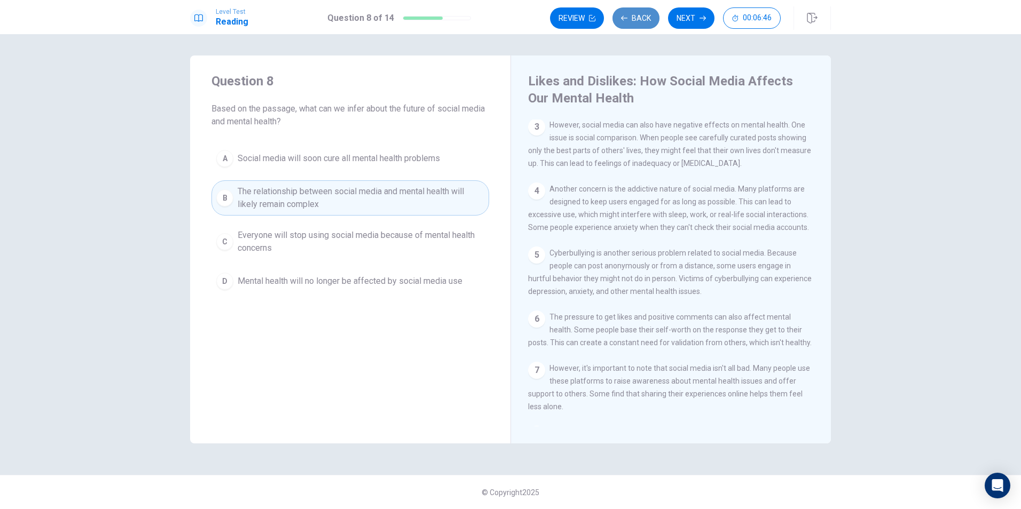
click at [640, 17] on button "Back" at bounding box center [635, 17] width 47 height 21
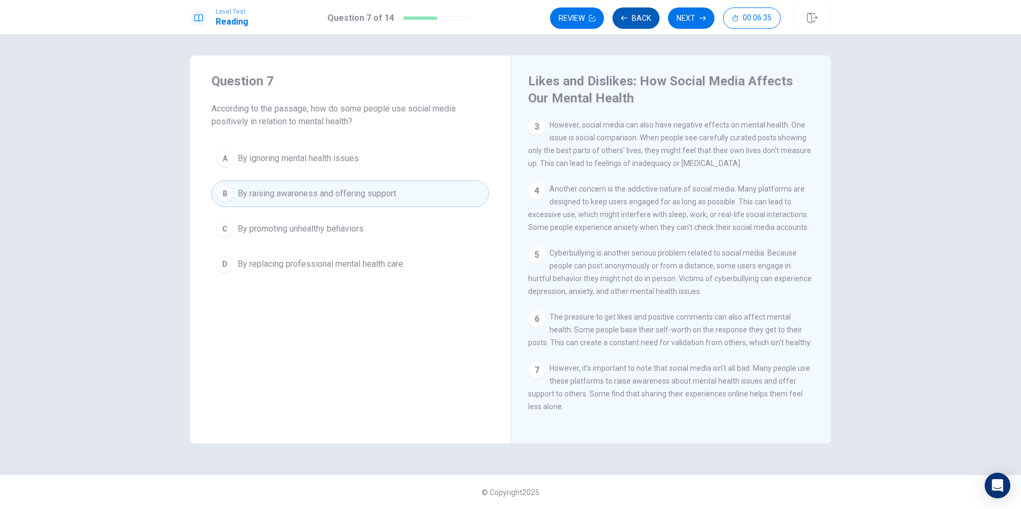
click at [640, 17] on button "Back" at bounding box center [635, 17] width 47 height 21
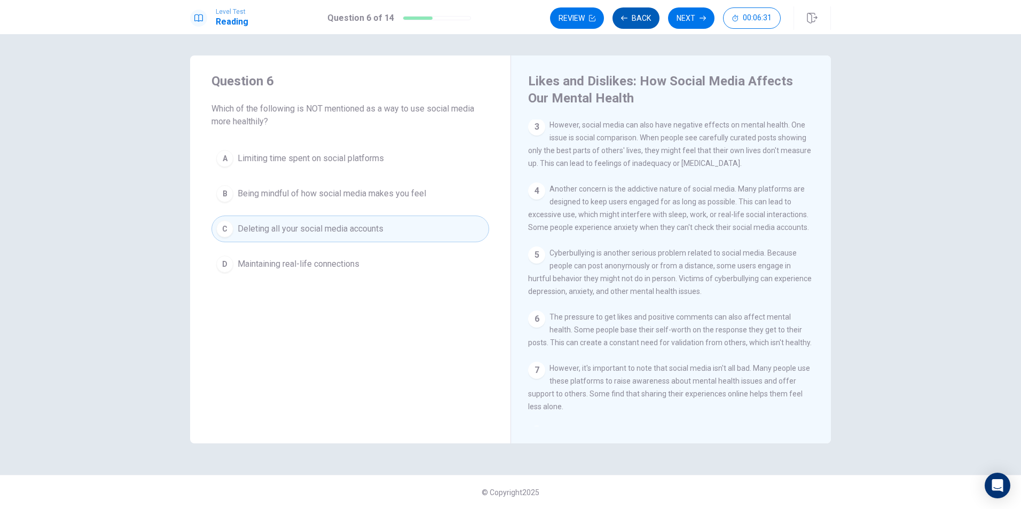
click at [640, 17] on button "Back" at bounding box center [635, 17] width 47 height 21
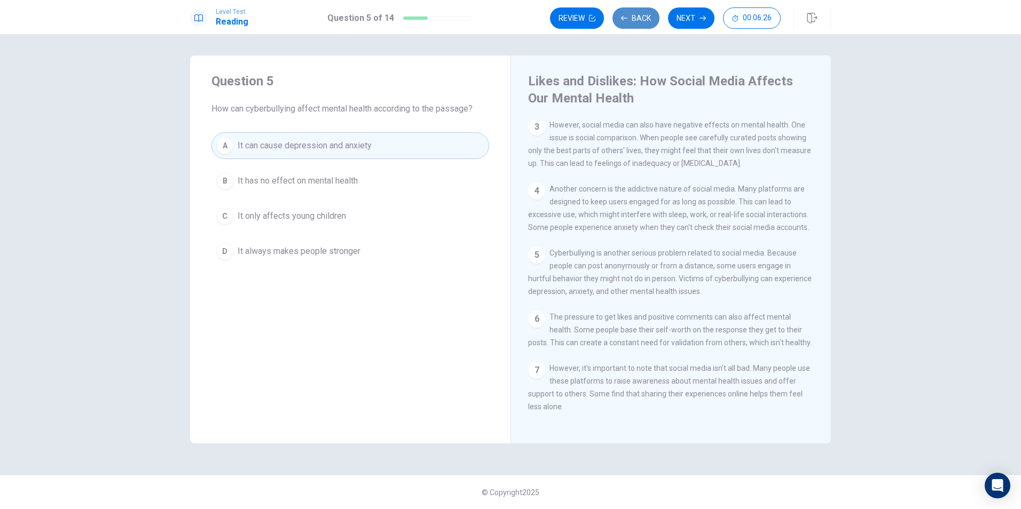
click at [640, 17] on button "Back" at bounding box center [635, 17] width 47 height 21
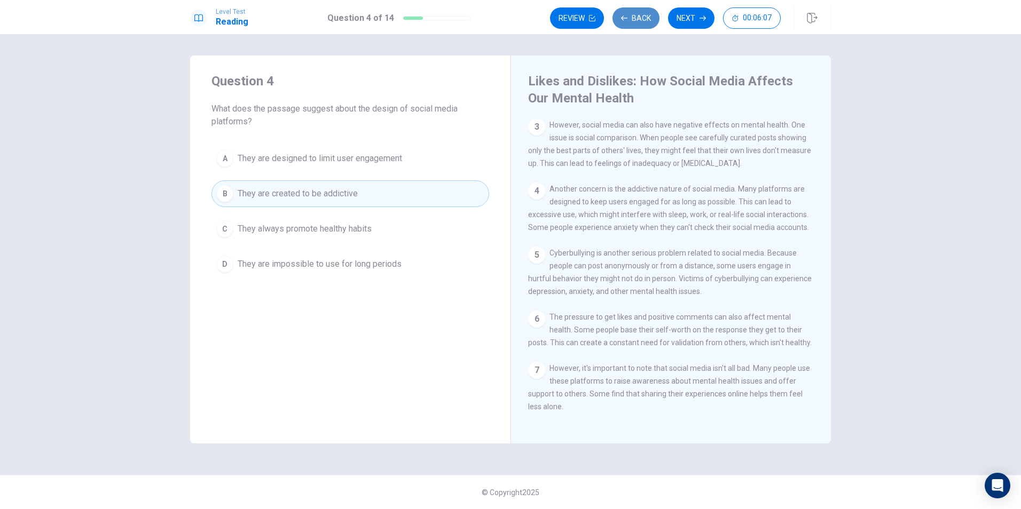
click at [636, 24] on button "Back" at bounding box center [635, 17] width 47 height 21
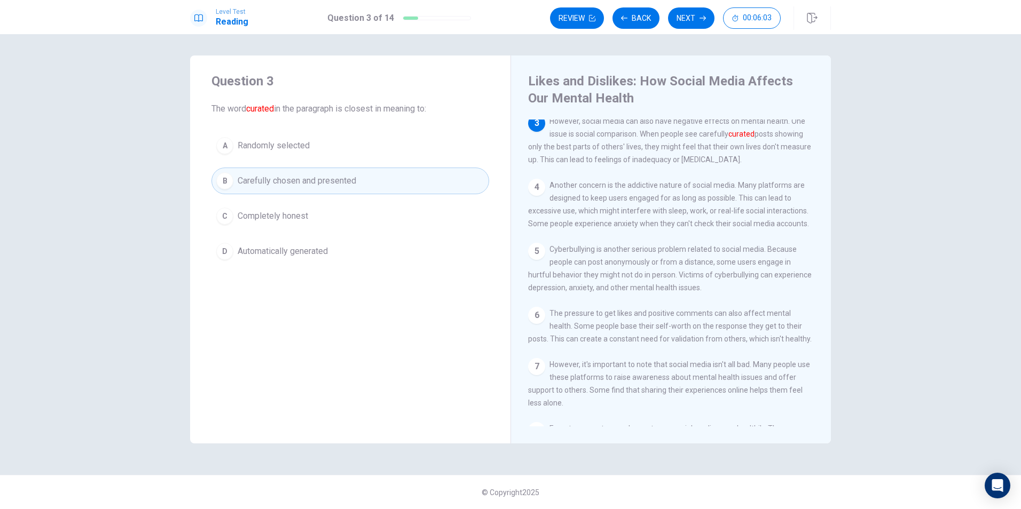
scroll to position [92, 0]
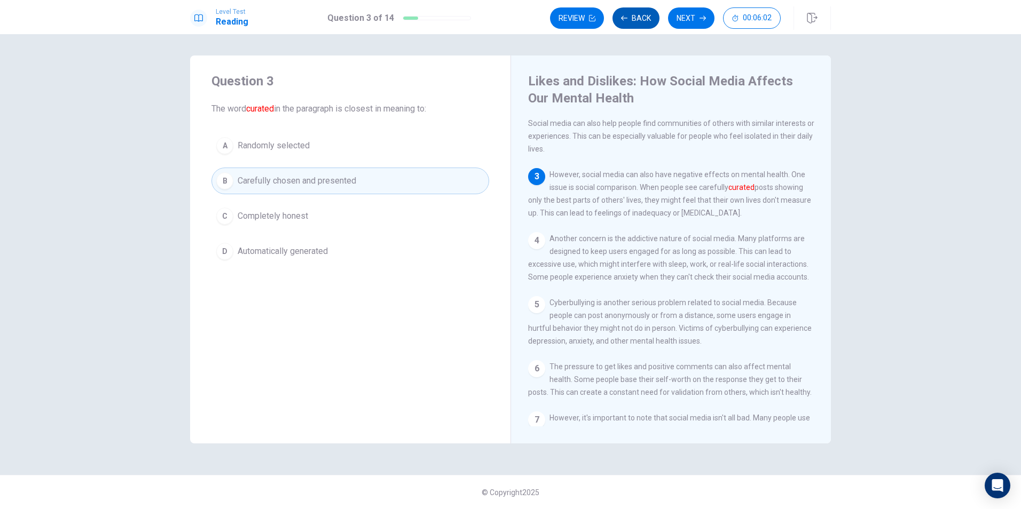
click at [645, 21] on button "Back" at bounding box center [635, 17] width 47 height 21
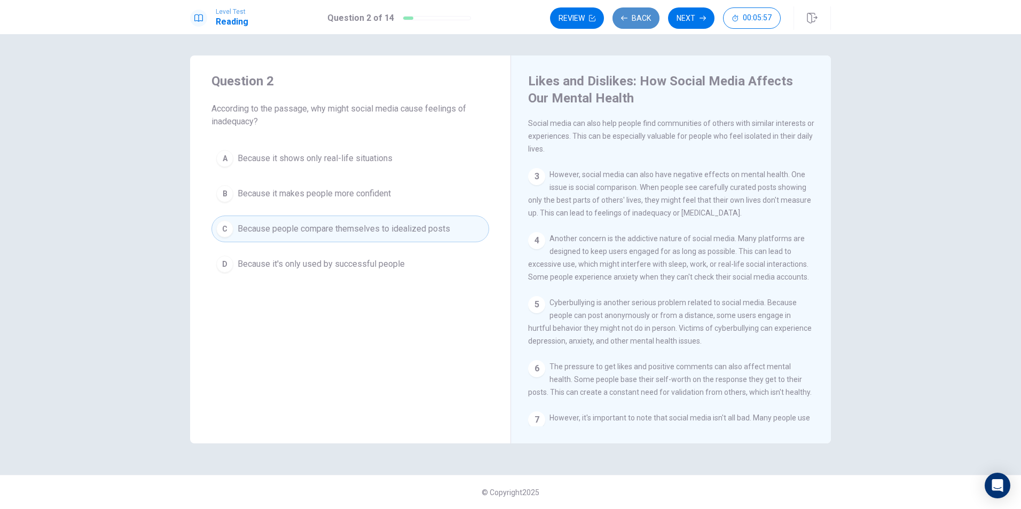
click at [643, 21] on button "Back" at bounding box center [635, 17] width 47 height 21
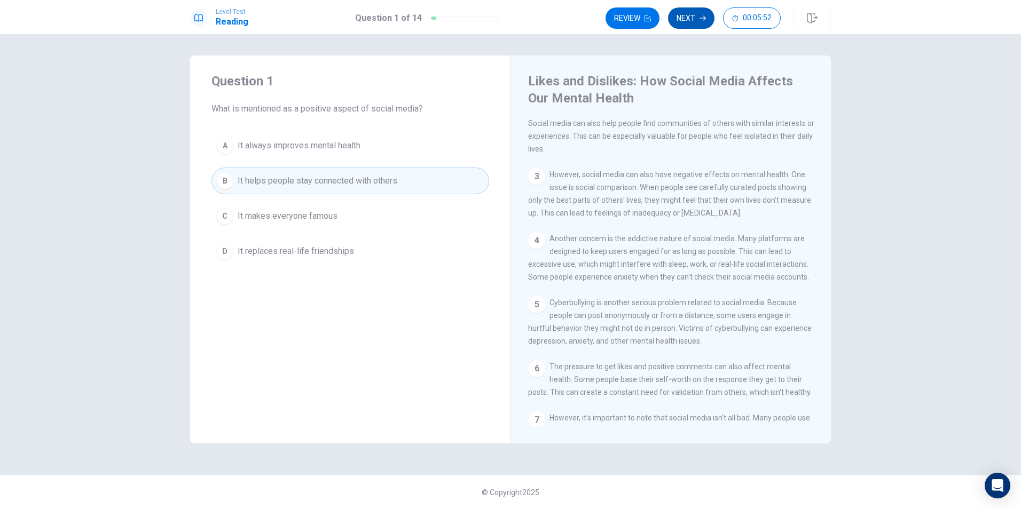
click at [698, 14] on button "Next" at bounding box center [691, 17] width 46 height 21
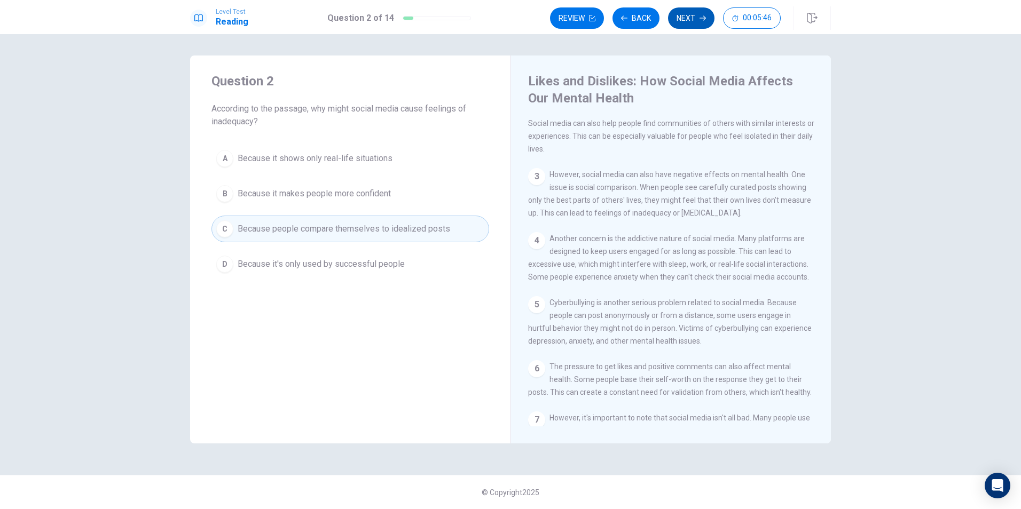
click at [689, 13] on button "Next" at bounding box center [691, 17] width 46 height 21
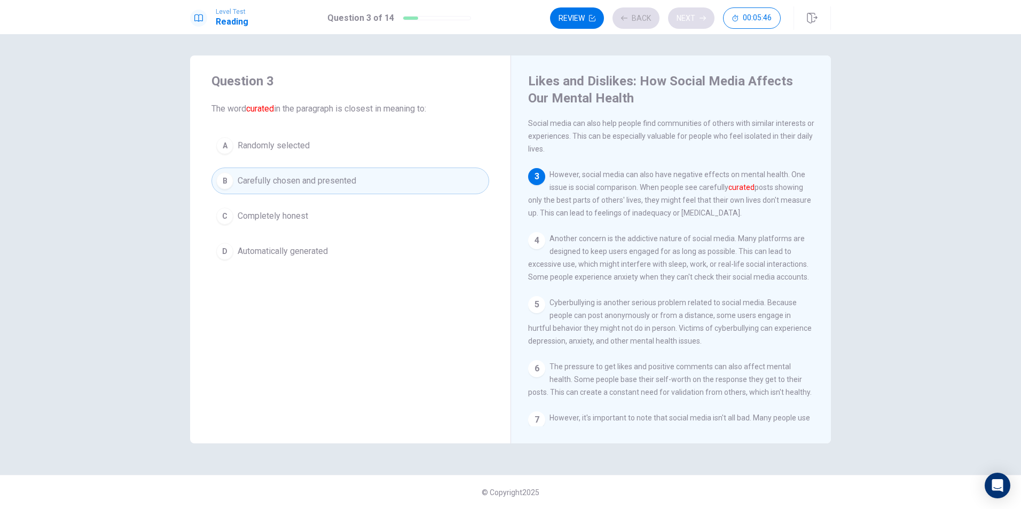
scroll to position [146, 0]
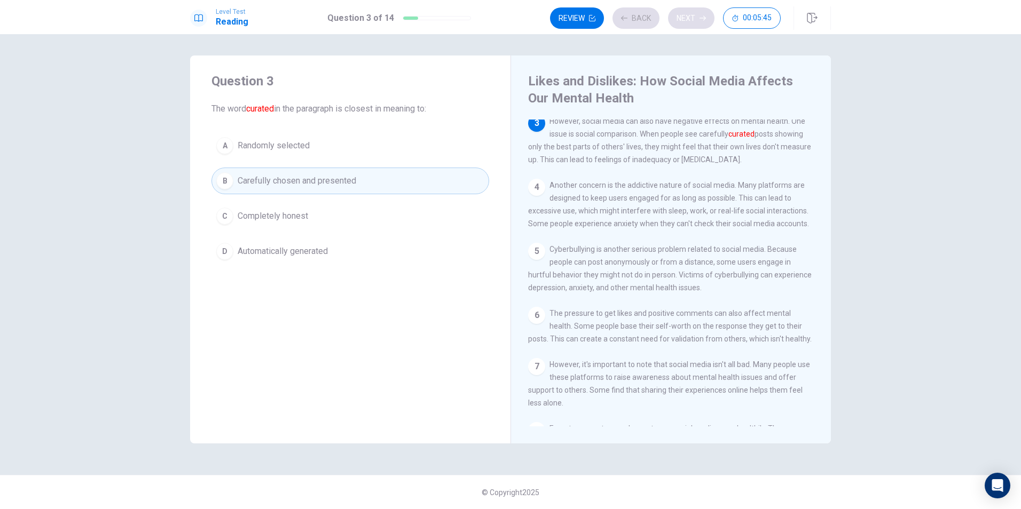
click at [689, 13] on div "Review Back Next 00:05:45" at bounding box center [665, 17] width 231 height 21
click at [692, 23] on button "Next" at bounding box center [691, 17] width 46 height 21
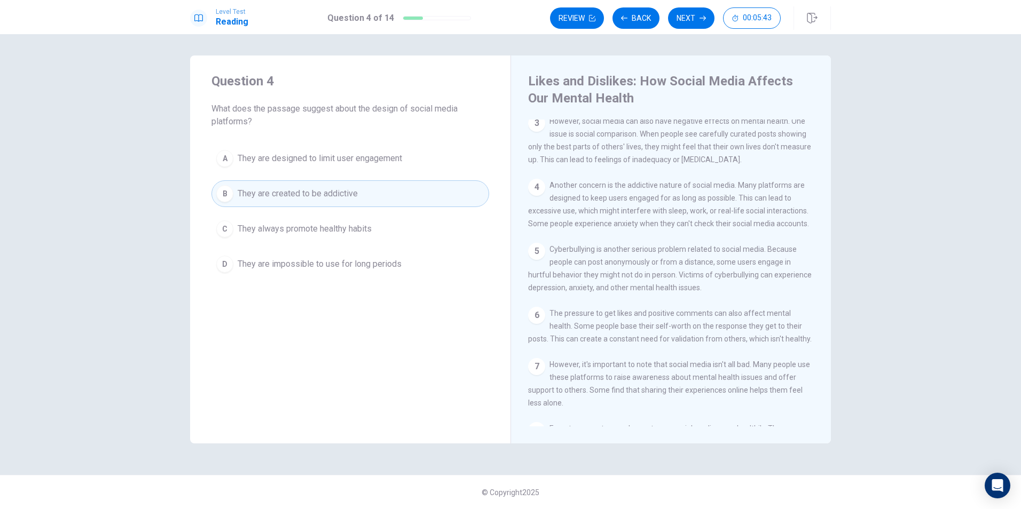
click at [692, 23] on button "Next" at bounding box center [691, 17] width 46 height 21
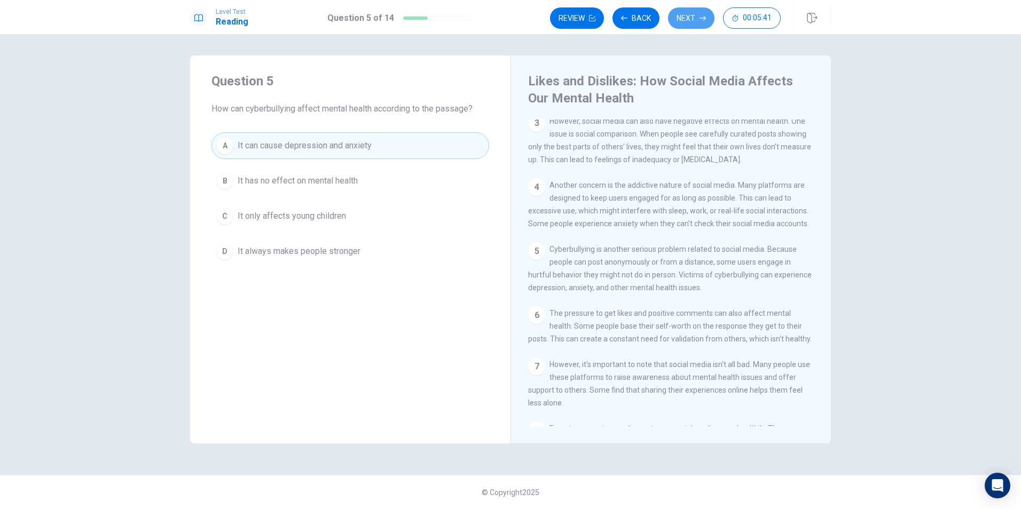
click at [692, 23] on button "Next" at bounding box center [691, 17] width 46 height 21
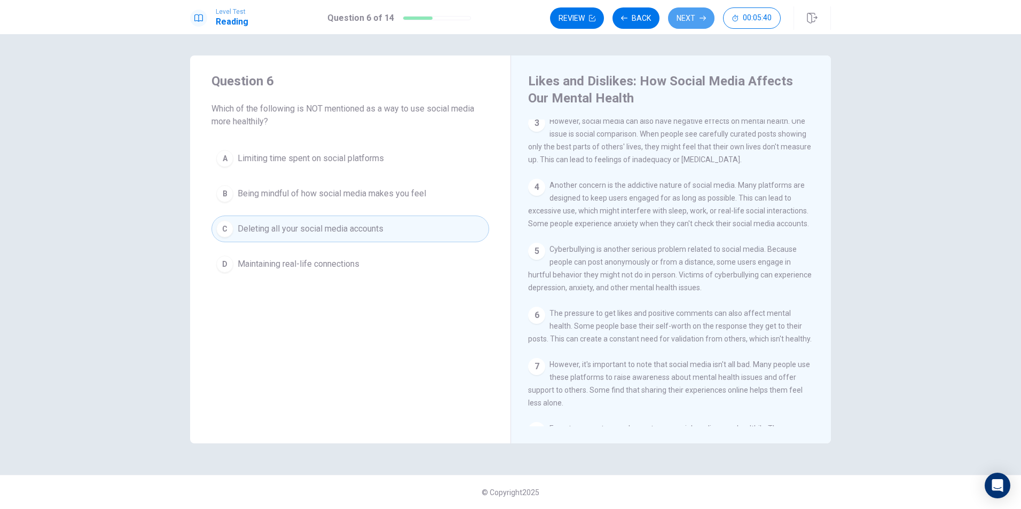
click at [692, 23] on button "Next" at bounding box center [691, 17] width 46 height 21
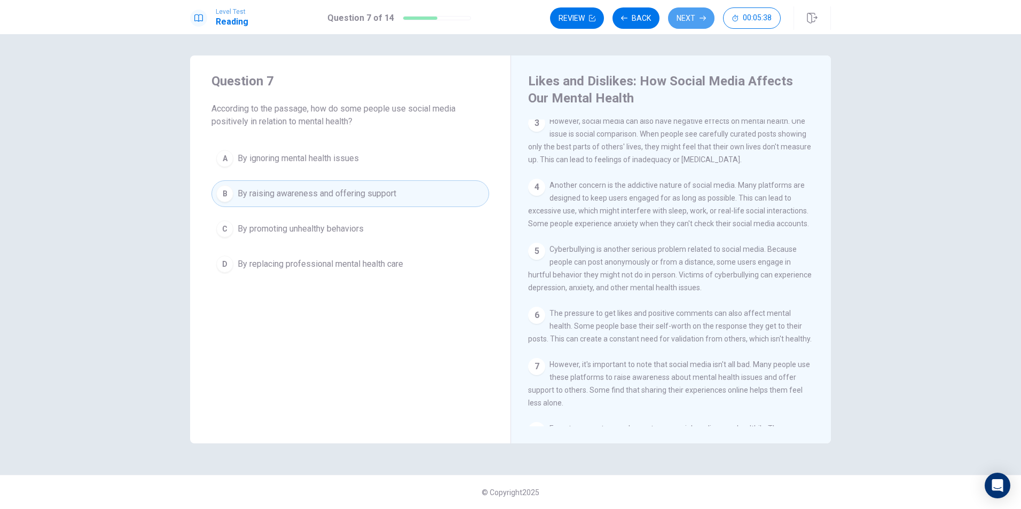
click at [692, 23] on button "Next" at bounding box center [691, 17] width 46 height 21
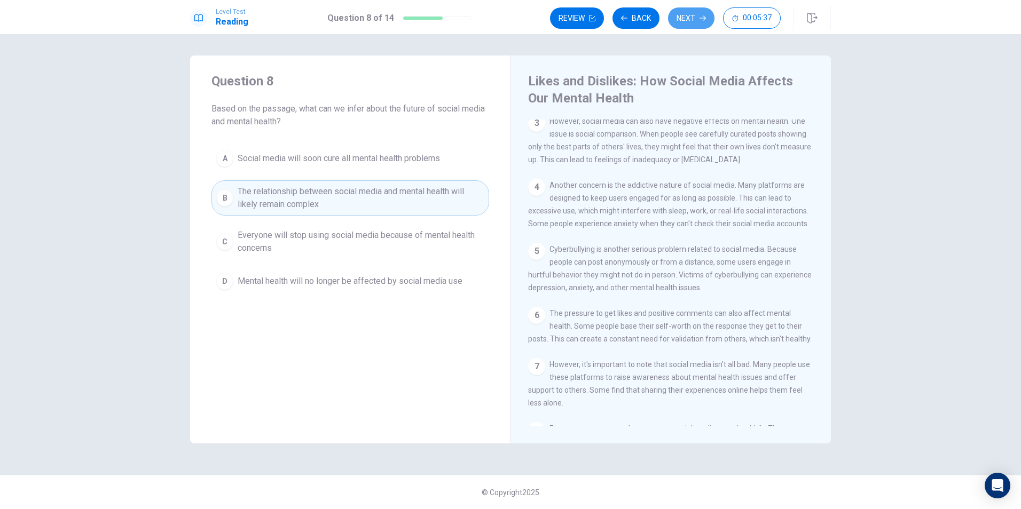
click at [692, 23] on button "Next" at bounding box center [691, 17] width 46 height 21
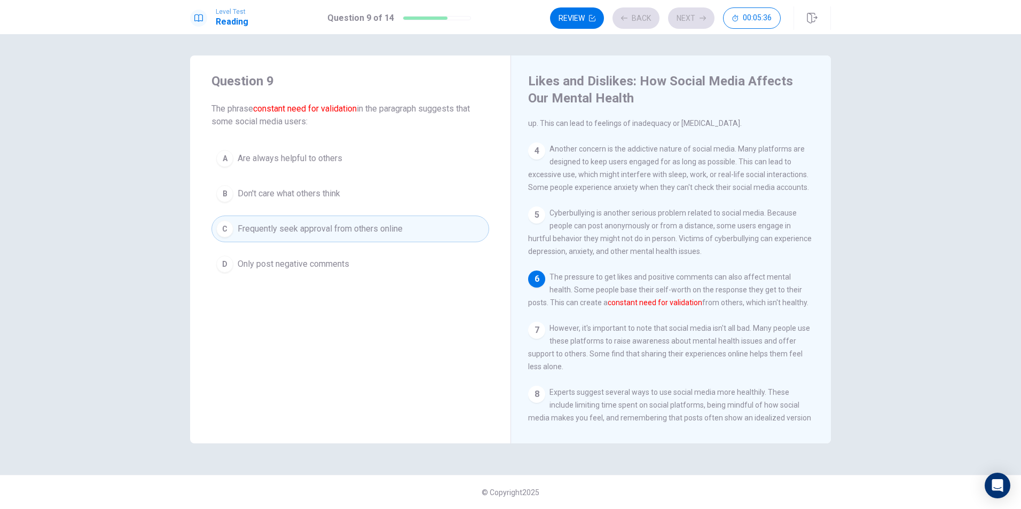
scroll to position [184, 0]
click at [692, 23] on button "Next" at bounding box center [691, 17] width 46 height 21
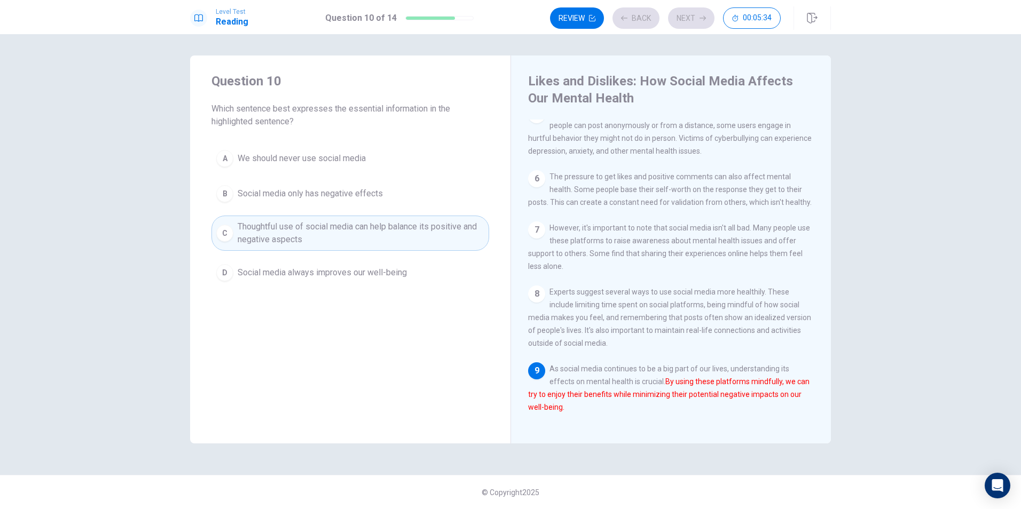
scroll to position [302, 0]
click at [692, 23] on button "Next" at bounding box center [691, 17] width 46 height 21
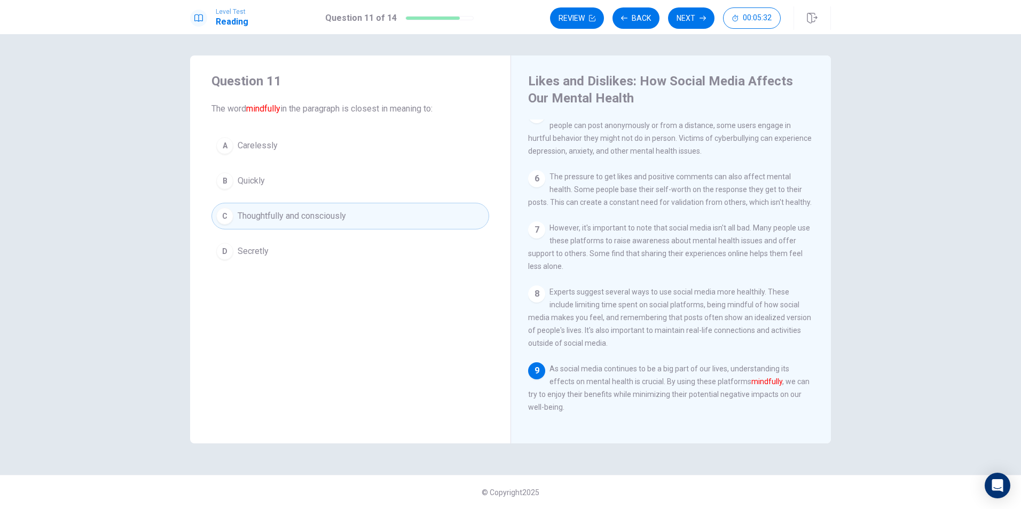
click at [692, 23] on button "Next" at bounding box center [691, 17] width 46 height 21
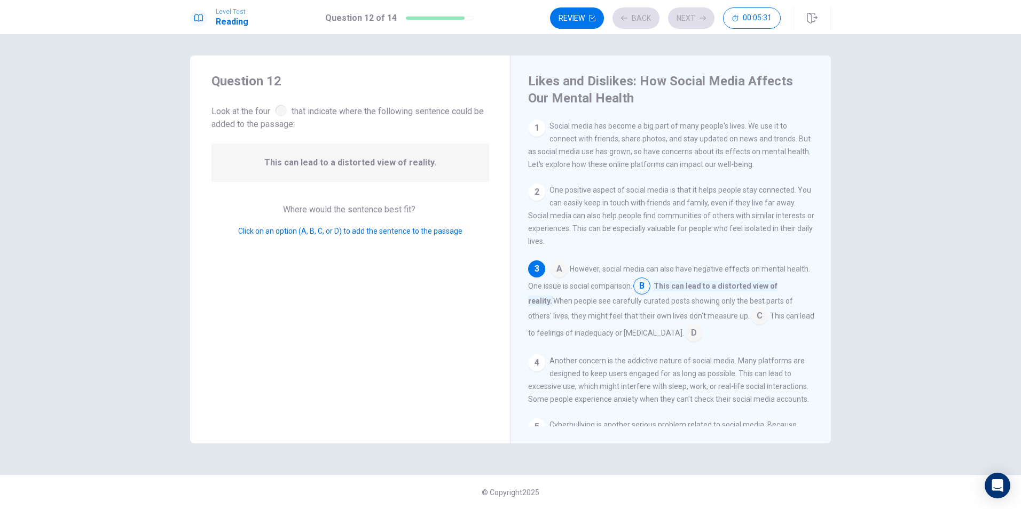
scroll to position [27, 0]
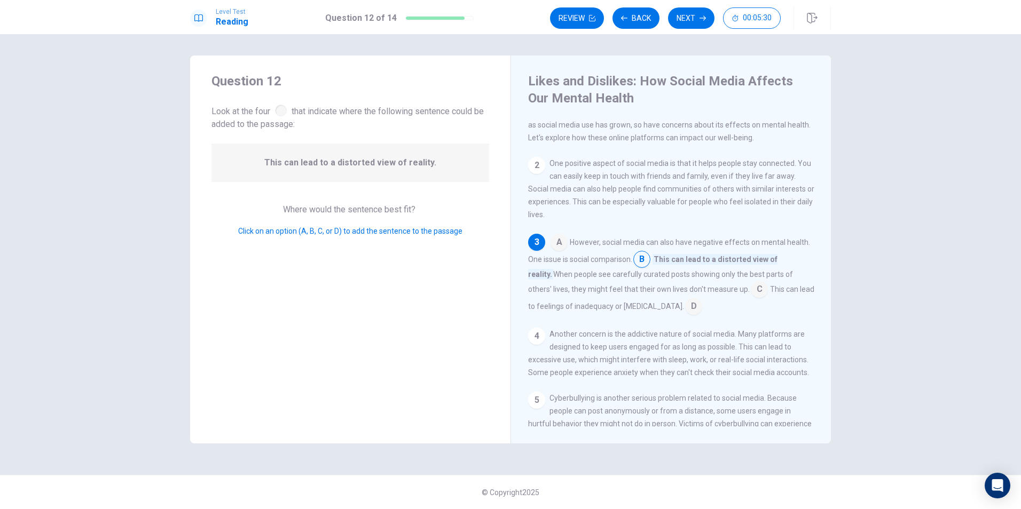
click at [692, 23] on button "Next" at bounding box center [691, 17] width 46 height 21
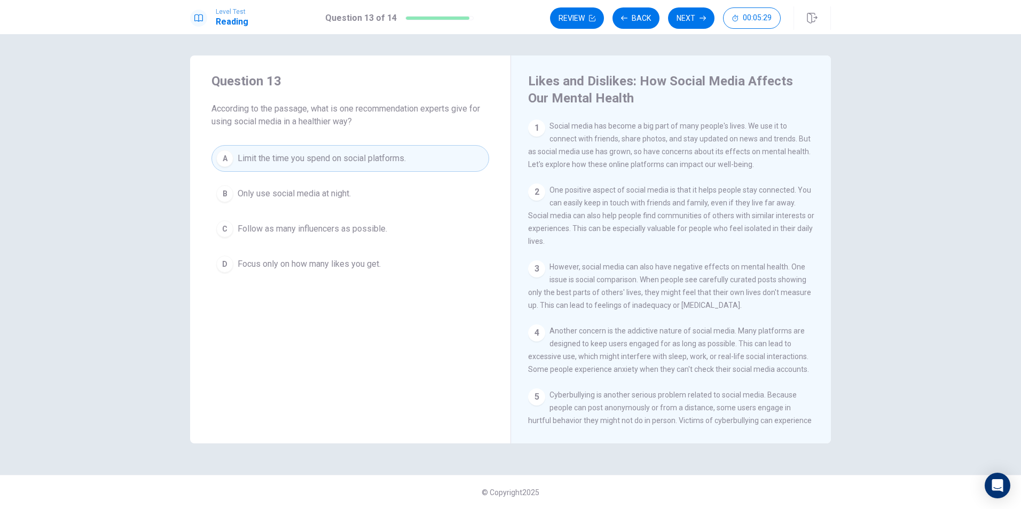
click at [692, 23] on button "Next" at bounding box center [691, 17] width 46 height 21
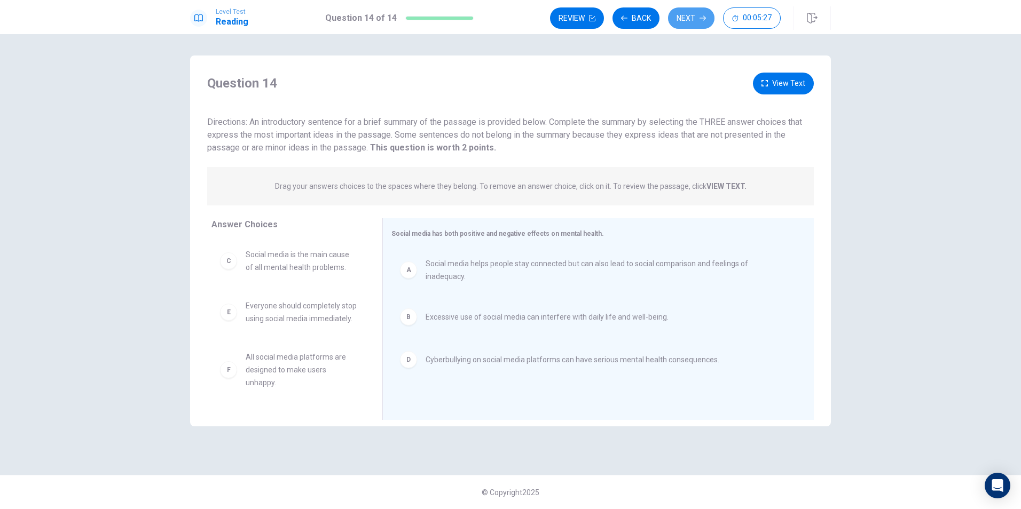
click at [692, 23] on button "Next" at bounding box center [691, 17] width 46 height 21
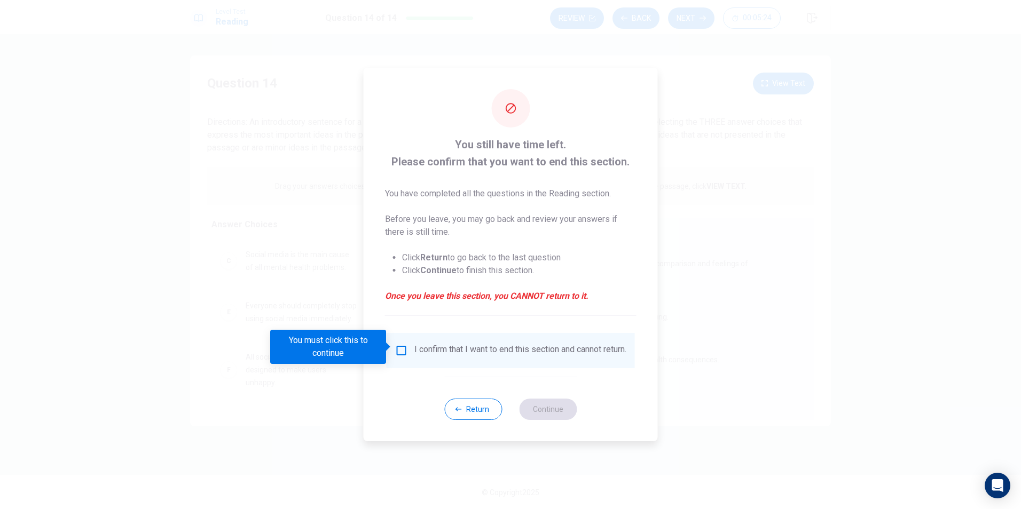
click at [403, 344] on input "You must click this to continue" at bounding box center [401, 350] width 13 height 13
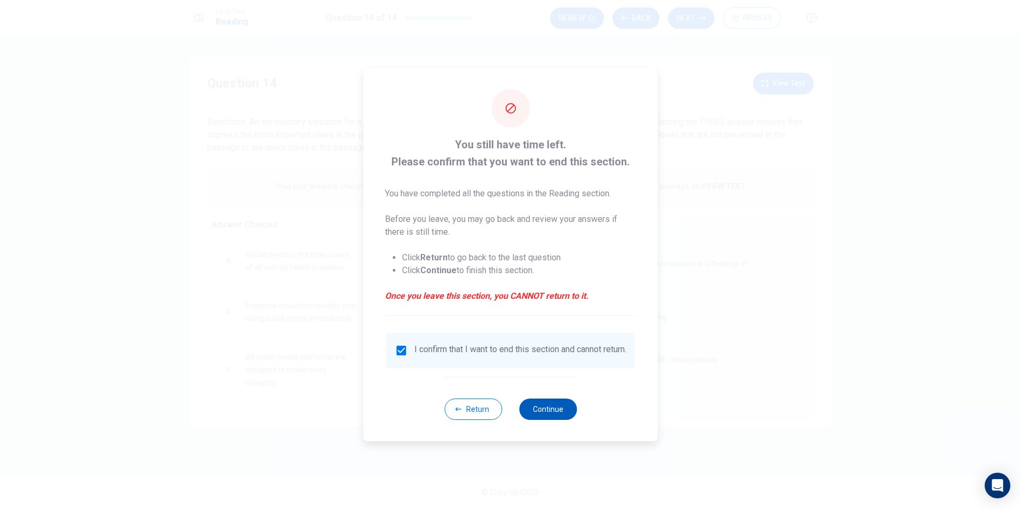
click at [543, 407] on button "Continue" at bounding box center [548, 409] width 58 height 21
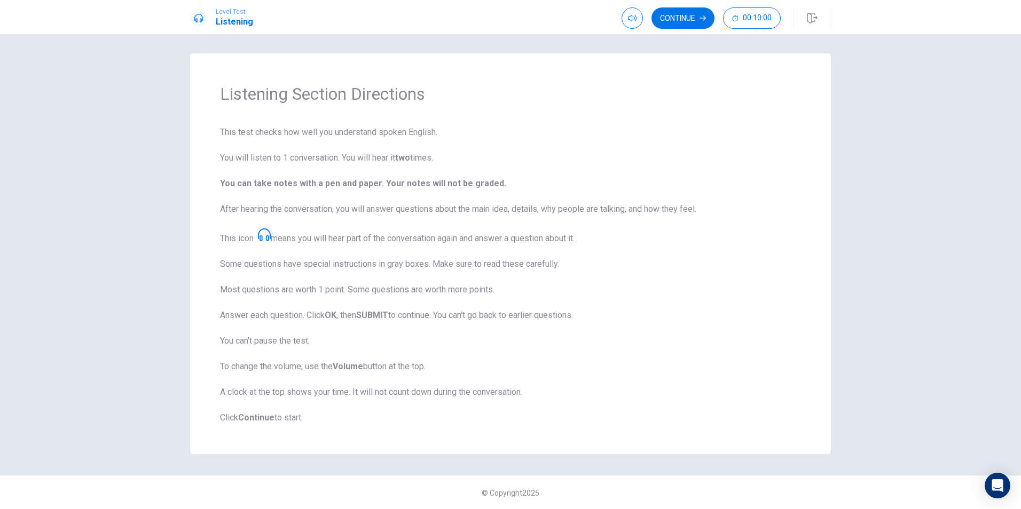
scroll to position [3, 0]
click at [635, 21] on icon "button" at bounding box center [632, 18] width 9 height 9
